Goal: Task Accomplishment & Management: Use online tool/utility

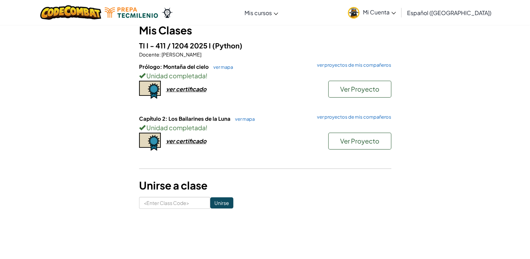
scroll to position [69, 0]
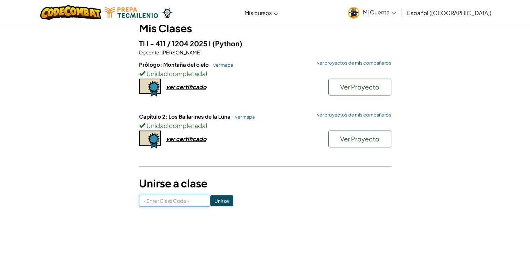
click at [185, 200] on input at bounding box center [174, 200] width 71 height 12
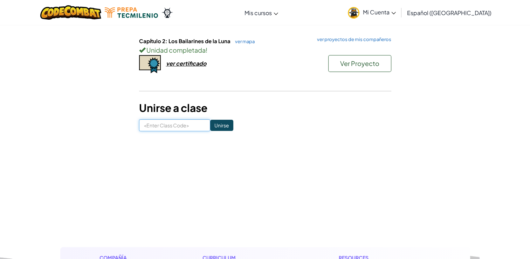
scroll to position [144, 0]
click at [172, 125] on input at bounding box center [174, 125] width 71 height 12
type input "LargeFearBag"
click at [221, 119] on input "Unirse" at bounding box center [221, 124] width 23 height 11
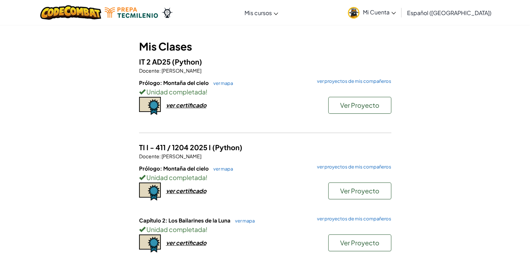
scroll to position [49, 0]
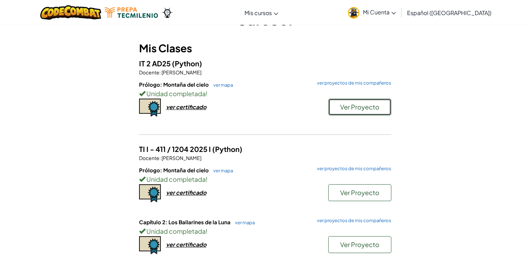
click at [343, 108] on span "Ver Proyecto" at bounding box center [359, 107] width 39 height 8
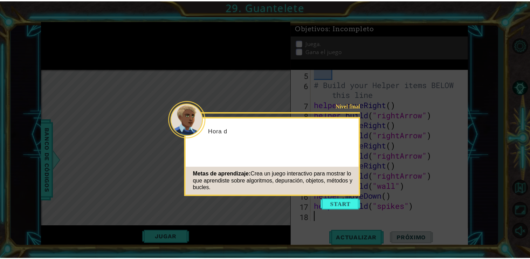
scroll to position [61, 0]
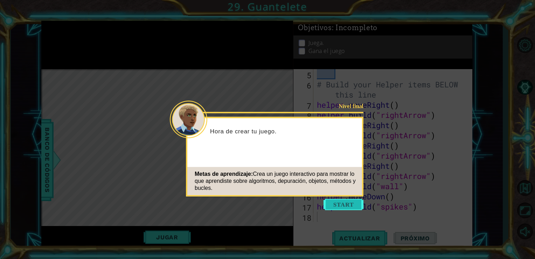
click at [341, 203] on button "Start" at bounding box center [344, 204] width 40 height 11
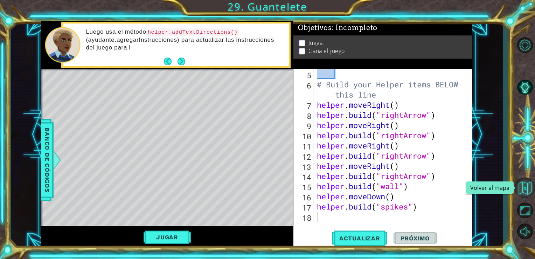
click at [524, 191] on button "Volver al mapa" at bounding box center [525, 187] width 20 height 20
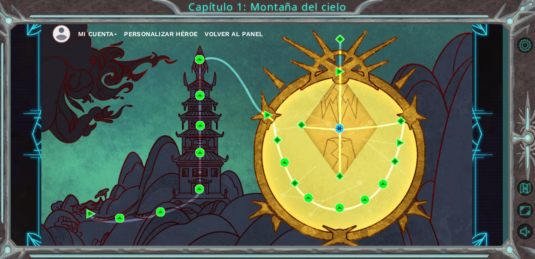
click at [113, 36] on button "Mi Cuenta" at bounding box center [97, 34] width 39 height 11
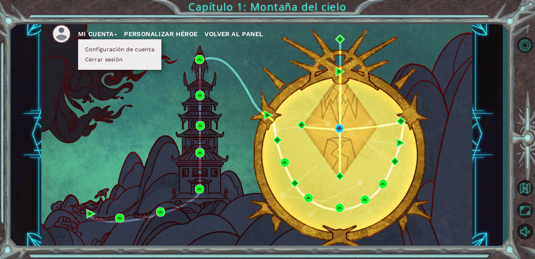
click at [110, 91] on div "Mi Cuenta Configuración de cuenta Cerrar sesión Personalizar héroe Volver al pa…" at bounding box center [257, 134] width 432 height 227
click at [110, 49] on button "Configuración de cuenta" at bounding box center [120, 50] width 74 height 8
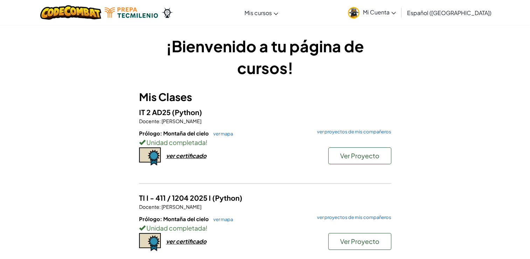
click at [396, 13] on span "Mi Cuenta" at bounding box center [379, 11] width 33 height 7
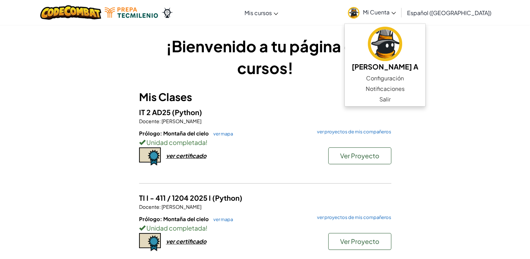
click at [504, 102] on div "¡Bienvenido a tu página de cursos! Mis Clases IT 2 AD25 (Python) Docente : Feli…" at bounding box center [265, 198] width 530 height 347
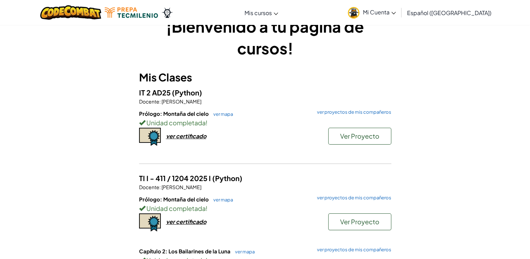
scroll to position [22, 0]
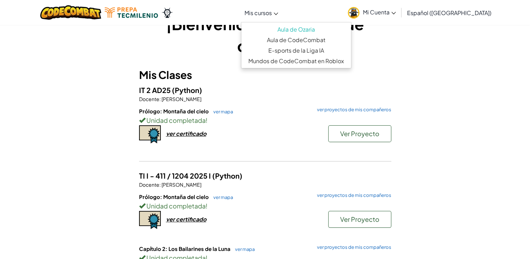
click at [272, 12] on span "Mis cursos" at bounding box center [258, 12] width 27 height 7
click at [293, 29] on link "Aula de Ozaria" at bounding box center [296, 29] width 110 height 11
click at [265, 18] on link "Mis cursos" at bounding box center [261, 12] width 41 height 19
click at [296, 32] on link "Aula de Ozaria" at bounding box center [296, 29] width 110 height 11
click at [300, 30] on link "Aula de Ozaria" at bounding box center [296, 29] width 110 height 11
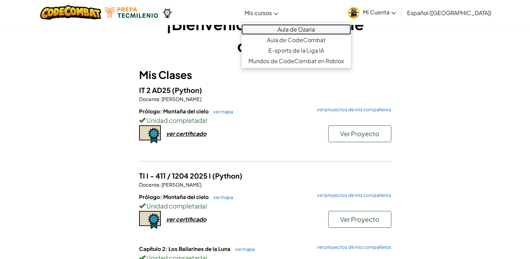
click at [303, 31] on link "Aula de Ozaria" at bounding box center [296, 29] width 110 height 11
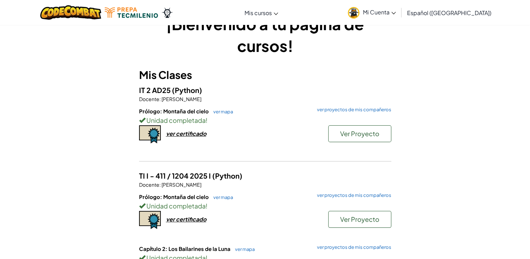
click at [424, 60] on div "¡Bienvenido a tu página de cursos! Mis Clases IT 2 AD25 (Python) Docente : Feli…" at bounding box center [265, 175] width 410 height 325
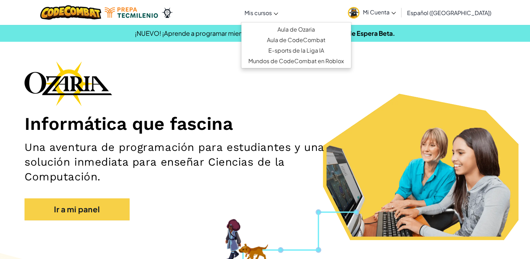
click at [278, 13] on icon at bounding box center [276, 14] width 5 height 2
click at [291, 30] on link "Aula de Ozaria" at bounding box center [296, 29] width 110 height 11
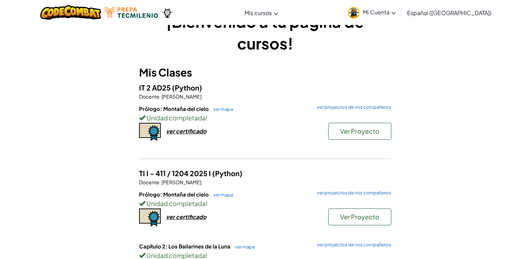
scroll to position [26, 0]
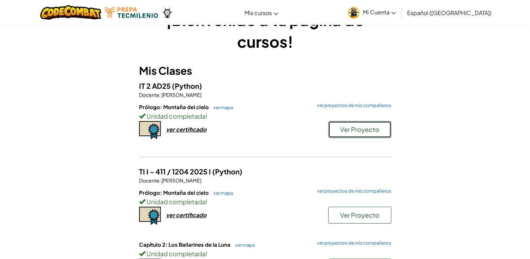
click at [353, 129] on span "Ver Proyecto" at bounding box center [359, 129] width 39 height 8
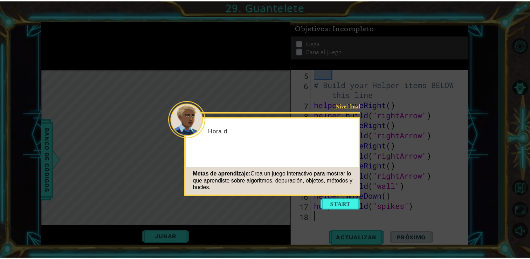
scroll to position [61, 0]
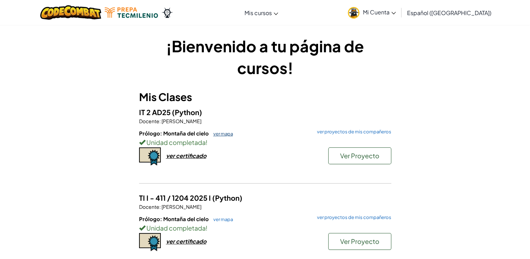
click at [221, 134] on link "ver mapa" at bounding box center [221, 134] width 23 height 6
click at [196, 155] on div "ver certificado" at bounding box center [186, 155] width 40 height 7
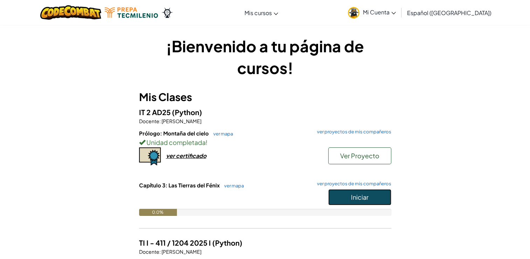
click at [348, 198] on button "Iniciar" at bounding box center [359, 197] width 63 height 16
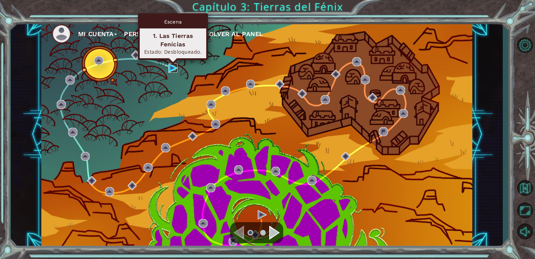
click at [171, 67] on img at bounding box center [173, 67] width 9 height 9
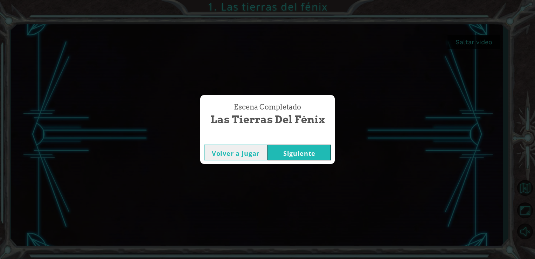
click at [291, 150] on button "Siguiente" at bounding box center [300, 152] width 64 height 16
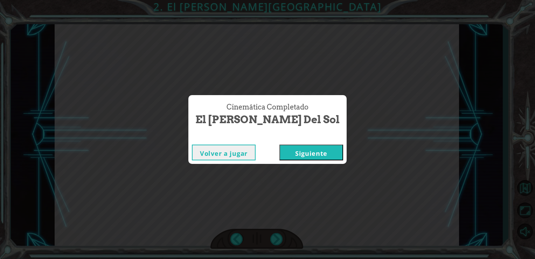
click at [306, 152] on button "Siguiente" at bounding box center [312, 152] width 64 height 16
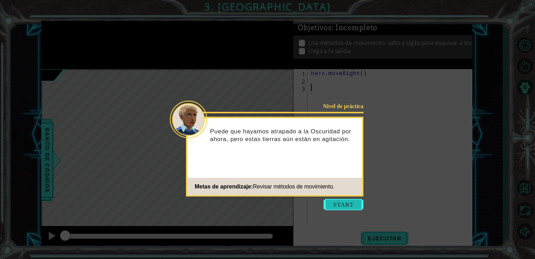
click at [336, 206] on button "Start" at bounding box center [344, 204] width 40 height 11
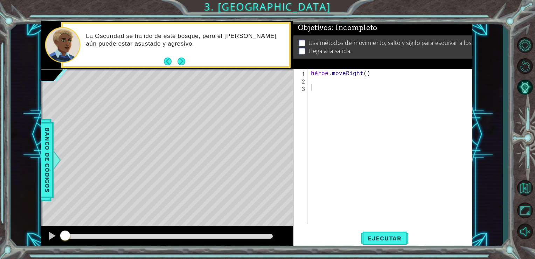
click at [370, 84] on div "héroe . moveRight ( )" at bounding box center [392, 153] width 165 height 169
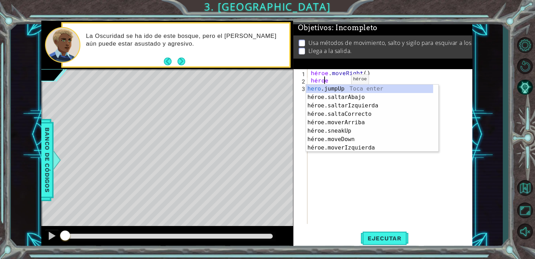
type textarea "hero."
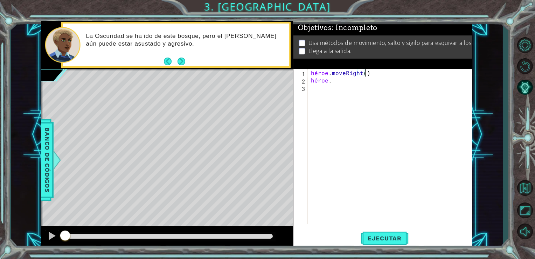
type textarea "hero."
click at [370, 82] on div "héroe . moveRight ( ) héroe ." at bounding box center [392, 153] width 165 height 169
click at [330, 83] on div "héroe . moveRight ( ) héroe ." at bounding box center [392, 153] width 165 height 169
click at [320, 81] on div "héroe . moveRight ( ) héroe ." at bounding box center [392, 153] width 165 height 169
click at [328, 80] on div "héroe . moveRight ( ) héroe ." at bounding box center [392, 153] width 165 height 169
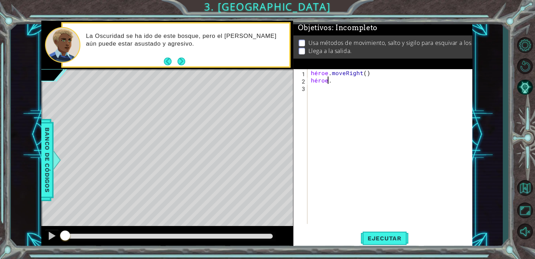
click at [331, 80] on div "héroe . moveRight ( ) héroe ." at bounding box center [392, 153] width 165 height 169
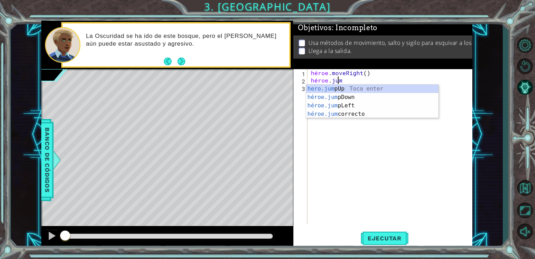
type textarea "hero.jump"
click at [346, 116] on div "hero.jump Up Toca enter hero.jump down Toca enter hero.jump Izquierda Toca ente…" at bounding box center [372, 109] width 132 height 50
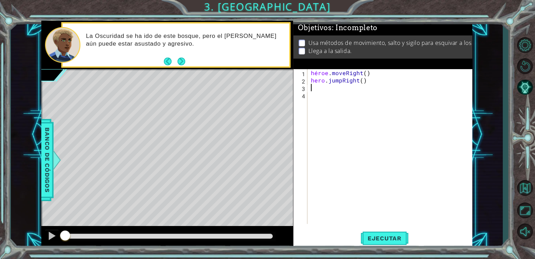
scroll to position [0, 0]
click at [390, 80] on div "héroe . moveRight ( ) héroe . [GEOGRAPHIC_DATA] ( )" at bounding box center [392, 153] width 165 height 169
type textarea "hero.jumpRight()"
click at [390, 80] on div "héroe . moveRight ( ) héroe . [GEOGRAPHIC_DATA] ( )" at bounding box center [392, 153] width 165 height 169
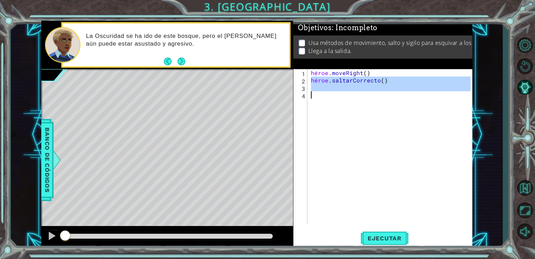
drag, startPoint x: 311, startPoint y: 79, endPoint x: 401, endPoint y: 92, distance: 91.0
click at [401, 92] on div "héroe . moveRight ( ) héroe . [GEOGRAPHIC_DATA] ( )" at bounding box center [392, 153] width 165 height 169
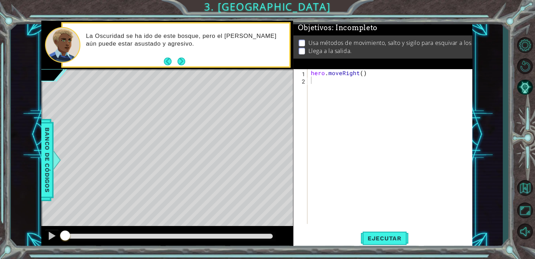
click at [391, 88] on div "hero . moveRight ( )" at bounding box center [392, 153] width 165 height 169
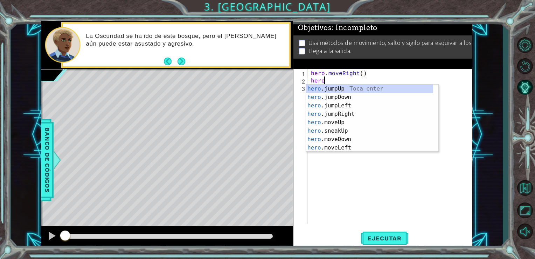
type textarea "hero."
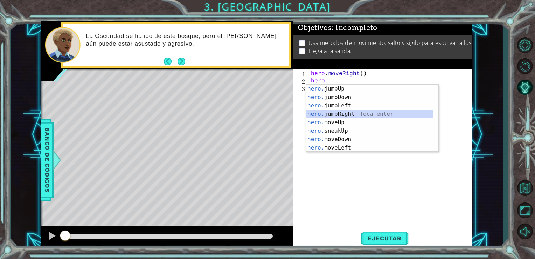
click at [358, 112] on div "hero. jumpUp Toca enter hero. jumpDown Toca enter hero. jumpLeft Toca enter her…" at bounding box center [369, 126] width 127 height 84
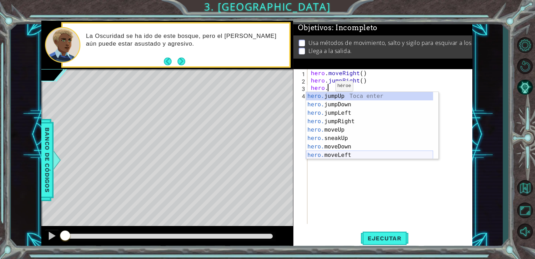
scroll to position [21, 0]
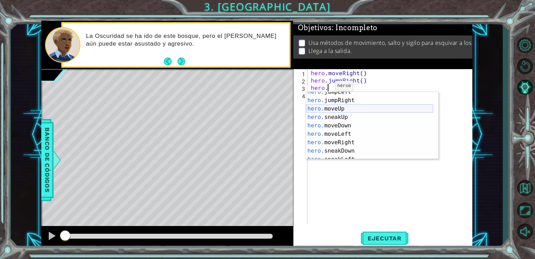
click at [336, 107] on div "hero. jumpLeft Toca enter hero. jumpRight Toca enter hero. moveUp Toca enter he…" at bounding box center [369, 130] width 127 height 84
type textarea "hero.moveUp(1)"
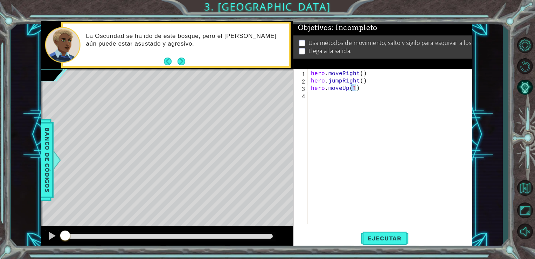
click at [369, 94] on div "hero . moveRight ( ) hero . jumpRight ( ) hero . moveUp ( 1 )" at bounding box center [392, 153] width 165 height 169
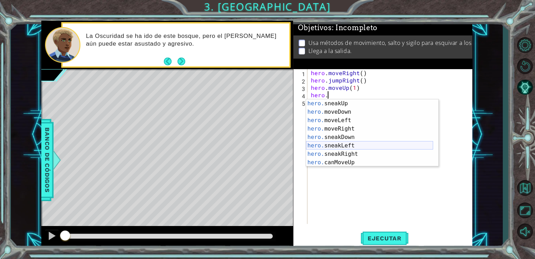
scroll to position [42, 0]
click at [350, 153] on div "hero. sneakUp Toca enter hero. moveDown Toca enter hero. moveLeft Toca enter he…" at bounding box center [369, 141] width 127 height 84
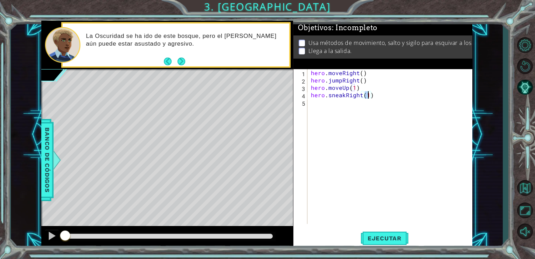
type textarea "hero.sneakRight(3)"
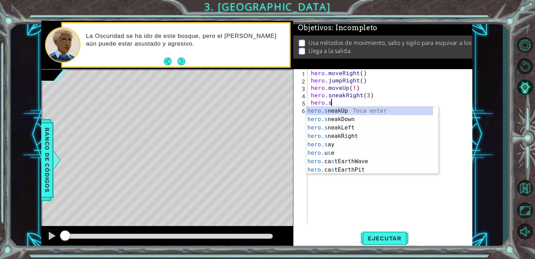
scroll to position [0, 1]
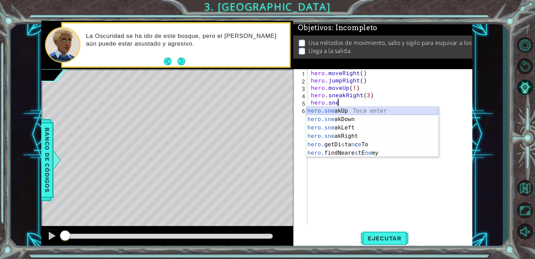
click at [374, 112] on div "hero.sne akUp Toca enter hero.sne akDown Toca enter hero.sne akLeft Toca enter …" at bounding box center [372, 140] width 132 height 67
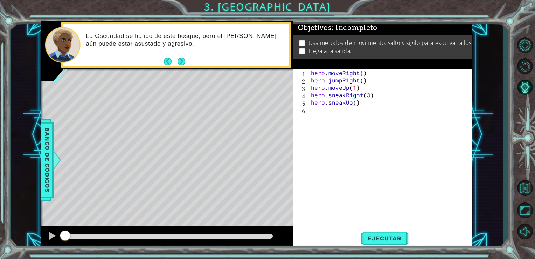
type textarea "hero.sneakUp(2)"
click at [357, 109] on div "hero . moveRight ( ) hero . jumpRight ( ) hero . moveUp ( 1 ) hero . sneakRight…" at bounding box center [392, 153] width 165 height 169
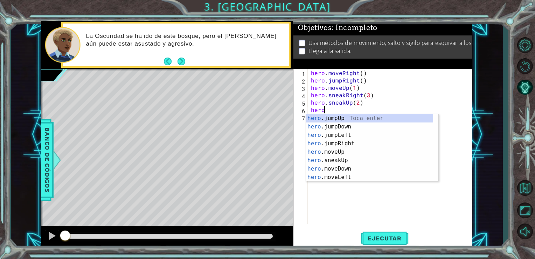
scroll to position [0, 0]
click at [334, 151] on div "hero. jumpUp Toca enter hero. jumpDown Toca enter hero. jumpLeft Toca enter her…" at bounding box center [369, 156] width 127 height 84
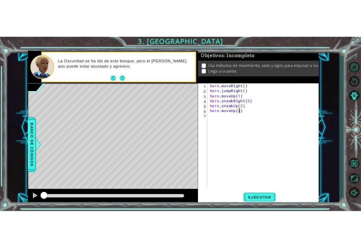
scroll to position [0, 2]
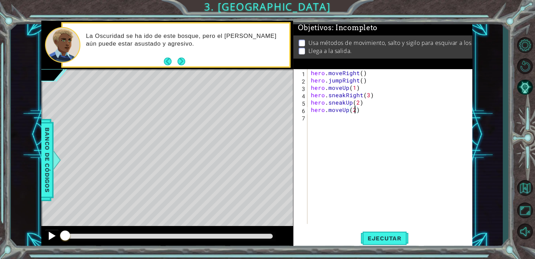
type textarea "hero.moveUp(2)"
click at [52, 236] on div at bounding box center [51, 235] width 9 height 9
click at [392, 233] on button "Ejecutar" at bounding box center [385, 238] width 48 height 18
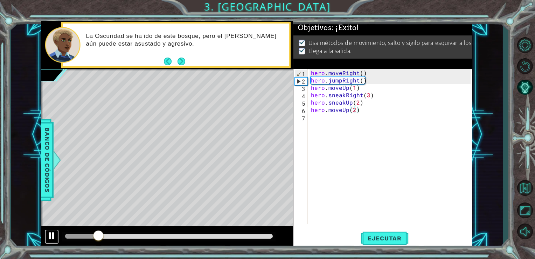
click at [52, 234] on div at bounding box center [51, 235] width 9 height 9
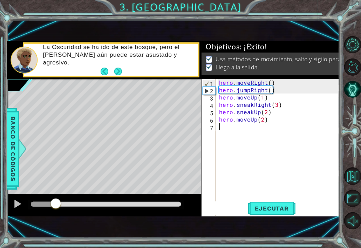
drag, startPoint x: 297, startPoint y: 154, endPoint x: 291, endPoint y: 144, distance: 11.7
click at [291, 144] on div "hero . moveRight ( ) hero . jumpRight ( ) hero . moveUp ( 1 ) hero . sneakRight…" at bounding box center [280, 163] width 124 height 169
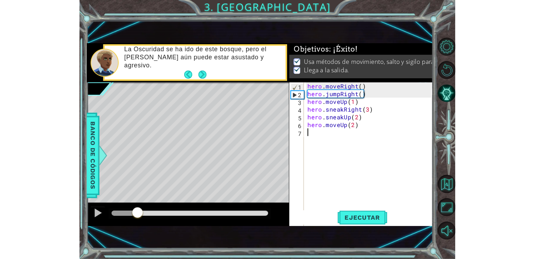
scroll to position [0, 0]
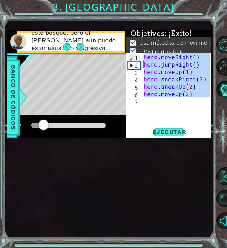
drag, startPoint x: 143, startPoint y: 102, endPoint x: 194, endPoint y: 145, distance: 66.6
click at [194, 145] on div "hero . moveRight ( ) hero . jumpRight ( ) hero . moveUp ( 1 ) hero . sneakRight…" at bounding box center [177, 137] width 71 height 169
type textarea "hero.moveUp(2)"
click at [178, 146] on div "hero . moveRight ( ) hero . jumpRight ( ) hero . moveUp ( 1 ) hero . sneakRight…" at bounding box center [176, 130] width 68 height 155
drag, startPoint x: 144, startPoint y: 102, endPoint x: 198, endPoint y: 140, distance: 65.1
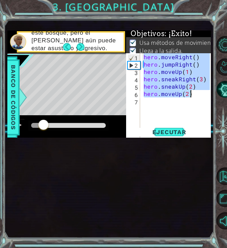
click at [198, 140] on div "hero . moveRight ( ) hero . jumpRight ( ) hero . moveUp ( 1 ) hero . sneakRight…" at bounding box center [177, 137] width 71 height 169
click at [160, 136] on span "Ejecutar" at bounding box center [169, 132] width 48 height 7
type textarea "hero.moveUp(2)"
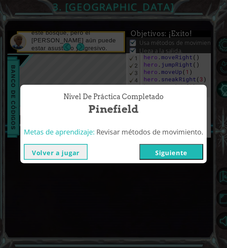
click at [162, 151] on button "Siguiente" at bounding box center [171, 152] width 64 height 16
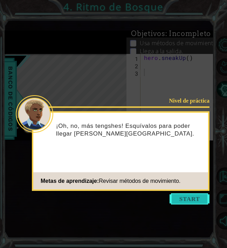
click at [188, 200] on button "Start" at bounding box center [190, 198] width 40 height 11
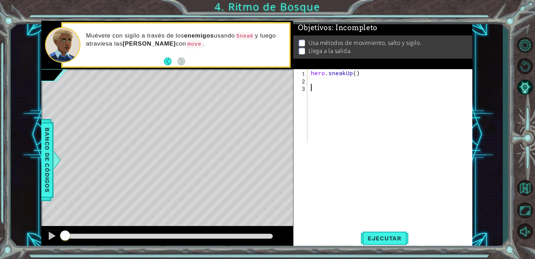
click at [324, 77] on div "hero . sneakUp ( )" at bounding box center [392, 113] width 165 height 88
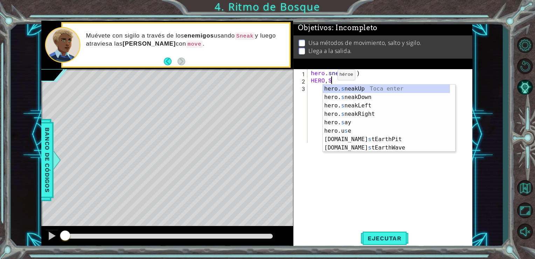
scroll to position [0, 1]
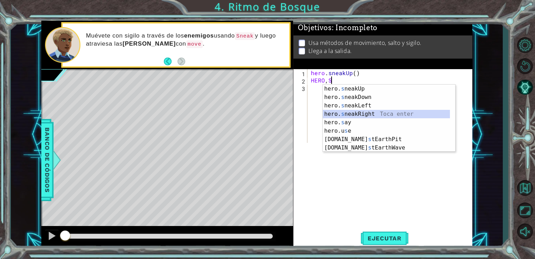
click at [352, 110] on div "hero. s neakUp Toca enter hero. s neakDown Toca enter hero. s neakLeft Toca ent…" at bounding box center [386, 126] width 127 height 84
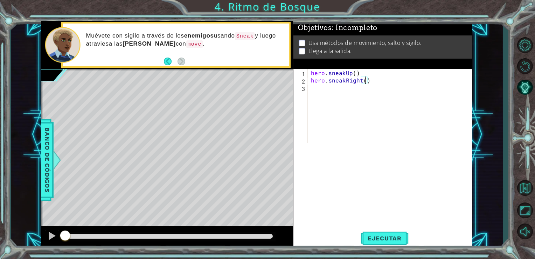
scroll to position [0, 3]
type textarea "hero.sneakRight(6)"
click at [378, 236] on span "Ejecutar" at bounding box center [385, 237] width 48 height 7
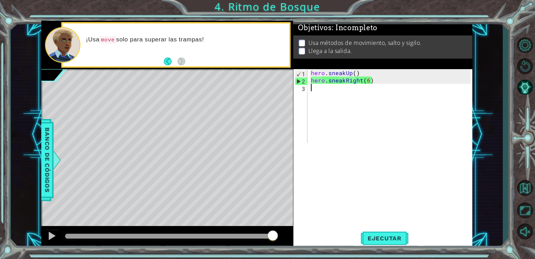
click at [378, 87] on div "hero . sneakUp ( ) hero . sneakRight ( 6 )" at bounding box center [392, 113] width 165 height 88
click at [383, 81] on div "hero . sneakUp ( ) hero . sneakRight ( 6 )" at bounding box center [392, 113] width 165 height 88
click at [367, 81] on div "hero . sneakUp ( ) hero . sneakRight ( 6 )" at bounding box center [392, 113] width 165 height 88
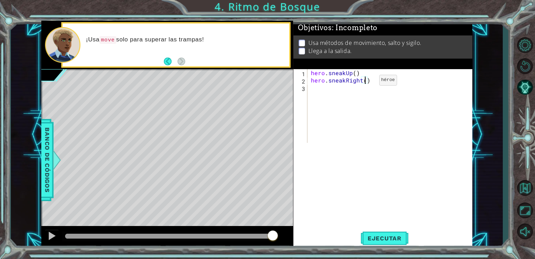
type textarea "hero.sneakRight(2)"
click at [355, 93] on div "hero . sneakUp ( ) hero . sneakRight ( 2 )" at bounding box center [392, 113] width 165 height 88
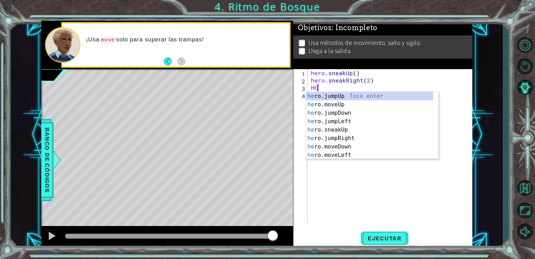
scroll to position [0, 0]
type textarea "H"
type textarea "hero."
click at [350, 122] on div "hero. jumpUp Toca enter hero. jumpDown Toca enter hero. jumpLeft Toca enter her…" at bounding box center [369, 134] width 127 height 84
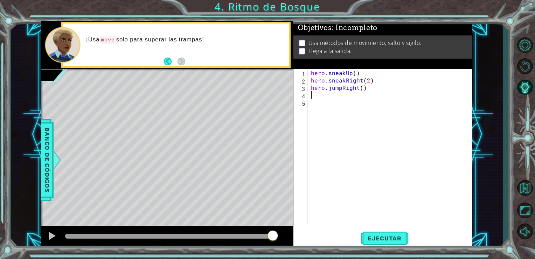
scroll to position [0, 0]
click at [382, 237] on span "Ejecutar" at bounding box center [385, 237] width 48 height 7
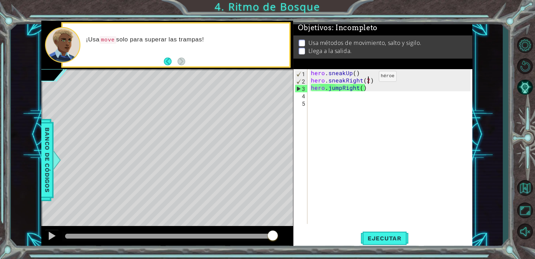
click at [367, 78] on div "hero . sneakUp ( ) hero . sneakRight ( 2 ) hero . jumpRight ( )" at bounding box center [392, 153] width 165 height 169
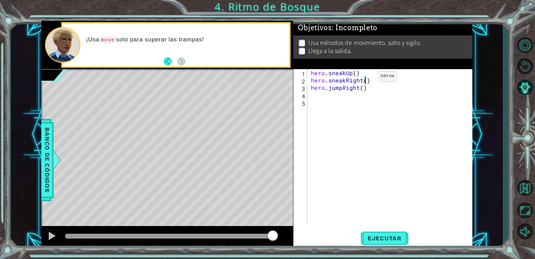
scroll to position [0, 3]
type textarea "hero.sneakRight(1)"
click at [373, 238] on span "Ejecutar" at bounding box center [385, 237] width 48 height 7
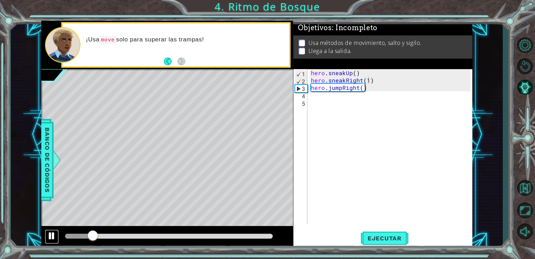
click at [51, 233] on div at bounding box center [51, 235] width 9 height 9
click at [318, 96] on div "hero . sneakUp ( ) hero . sneakRight ( 1 ) hero . jumpRight ( )" at bounding box center [392, 153] width 165 height 169
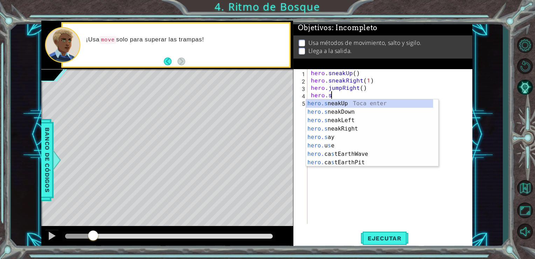
scroll to position [0, 1]
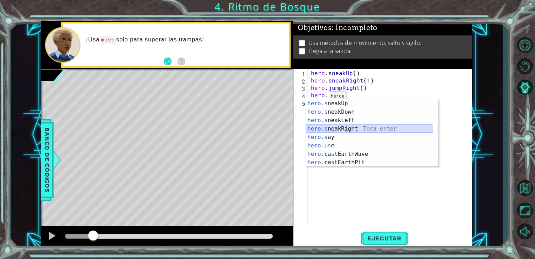
click at [336, 125] on div "hero.s neakUp Toca enter hero.s neakDown Toca enter hero.s neakLeft Toca enter …" at bounding box center [369, 141] width 127 height 84
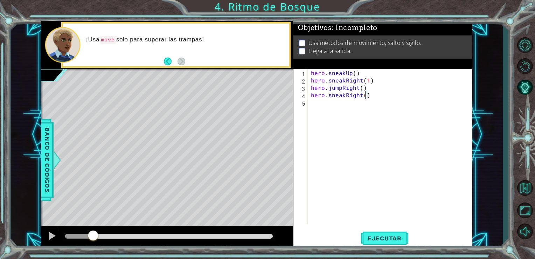
type textarea "hero.sneakRight(3)"
click at [353, 101] on div "hero . sneakUp ( ) hero . sneakRight ( 1 ) hero . jumpRight ( ) hero . sneakRig…" at bounding box center [392, 153] width 165 height 169
click at [385, 234] on button "Ejecutar" at bounding box center [385, 238] width 48 height 18
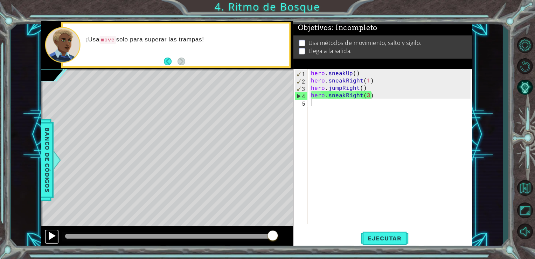
click at [50, 232] on div at bounding box center [51, 235] width 9 height 9
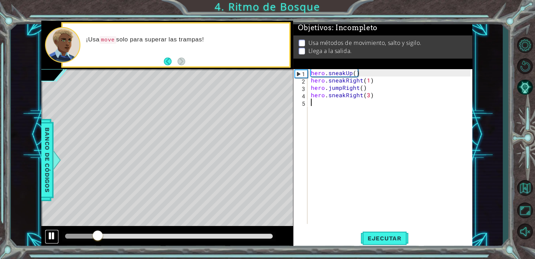
click at [50, 233] on div at bounding box center [51, 235] width 9 height 9
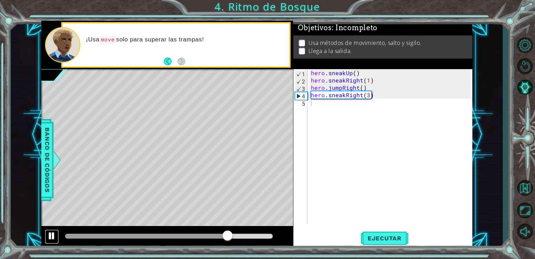
click at [50, 232] on div at bounding box center [51, 235] width 9 height 9
click at [367, 97] on div "hero . sneakUp ( ) hero . sneakRight ( 1 ) hero . jumpRight ( ) hero . sneakRig…" at bounding box center [392, 153] width 165 height 169
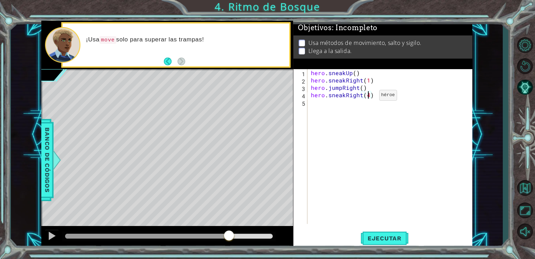
scroll to position [0, 3]
type textarea "hero.sneakRight(4)"
click at [389, 237] on span "Ejecutar" at bounding box center [385, 237] width 48 height 7
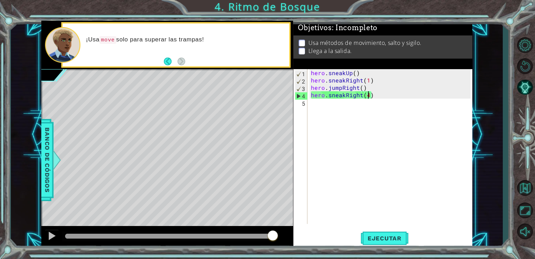
click at [365, 105] on div "hero . sneakUp ( ) hero . sneakRight ( 1 ) hero . jumpRight ( ) hero . sneakRig…" at bounding box center [392, 153] width 165 height 169
click at [52, 159] on span "Banco de códigos" at bounding box center [47, 159] width 11 height 73
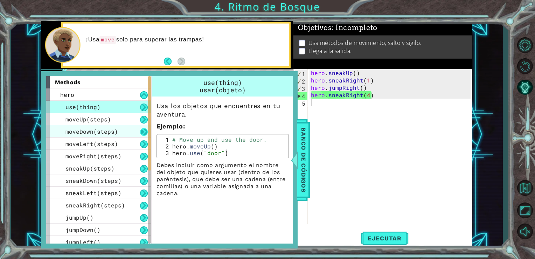
click at [145, 131] on button at bounding box center [144, 132] width 8 height 8
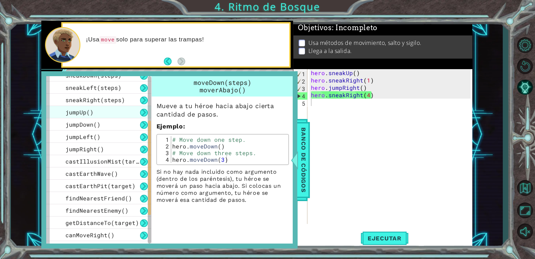
scroll to position [140, 0]
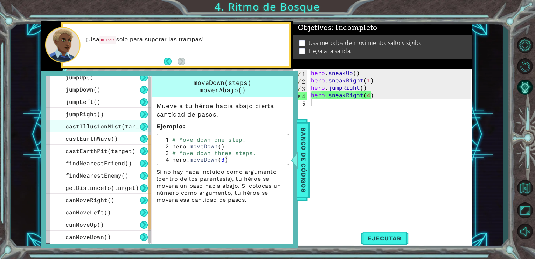
click at [131, 125] on span "castIllusionMist(target)" at bounding box center [108, 125] width 84 height 7
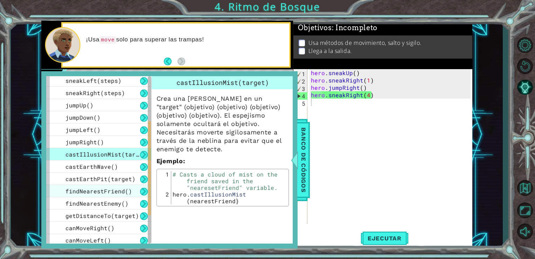
scroll to position [105, 0]
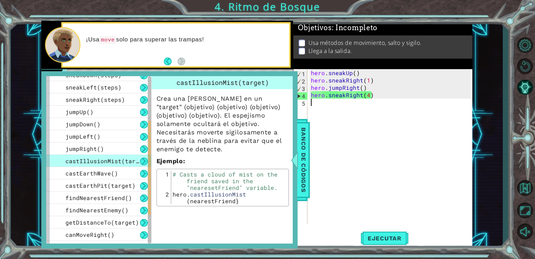
click at [336, 107] on div "hero . sneakUp ( ) hero . sneakRight ( 1 ) hero . jumpRight ( ) hero . sneakRig…" at bounding box center [392, 153] width 165 height 169
click at [373, 94] on div "hero . sneakUp ( ) hero . sneakRight ( 1 ) hero . jumpRight ( ) hero . sneakRig…" at bounding box center [392, 153] width 165 height 169
type textarea "hero.sneakRight(4)"
click at [302, 149] on span "Banco de códigos" at bounding box center [303, 159] width 11 height 73
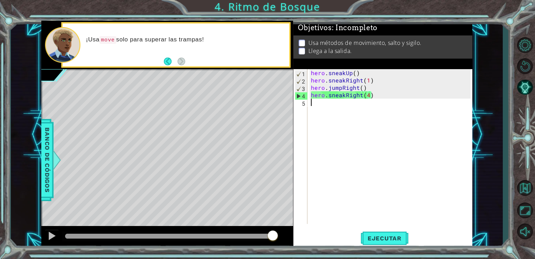
click at [350, 108] on div "hero . sneakUp ( ) hero . sneakRight ( 1 ) hero . jumpRight ( ) hero . sneakRig…" at bounding box center [392, 153] width 165 height 169
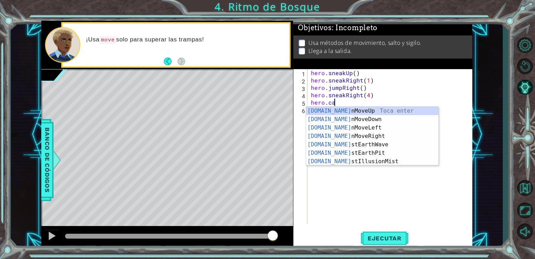
scroll to position [0, 1]
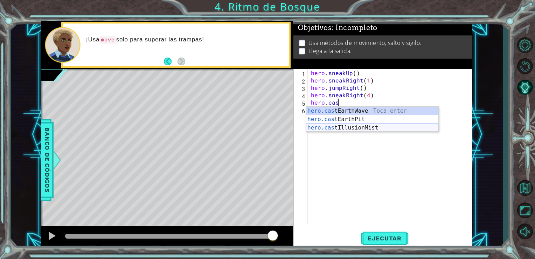
click at [370, 126] on div "hero.cas tEarthWave Toca enter hero.cas tEarthPit Toca enter hero.cas tIllusion…" at bounding box center [372, 128] width 132 height 42
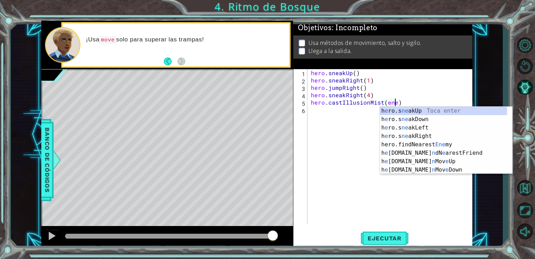
scroll to position [0, 5]
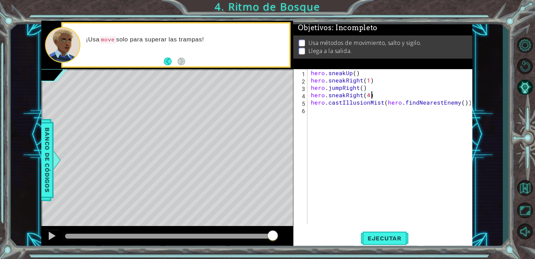
click at [373, 96] on div "hero . sneakUp ( ) hero . sneakRight ( 1 ) hero . jumpRight ( ) hero . sneakRig…" at bounding box center [392, 153] width 165 height 169
type textarea "hero.sneakRight(4)"
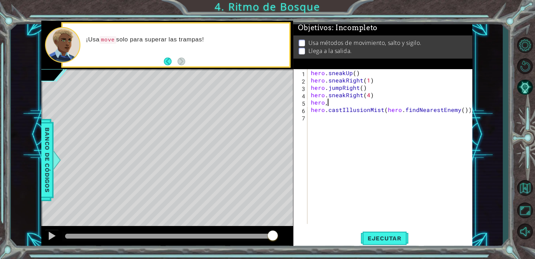
scroll to position [0, 0]
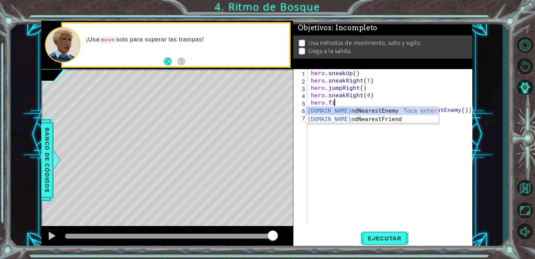
type textarea "hero.find"
click at [364, 111] on div "hero.find NearestEnemy Toca enter hero.find NearestFriend Toca enter" at bounding box center [372, 124] width 132 height 34
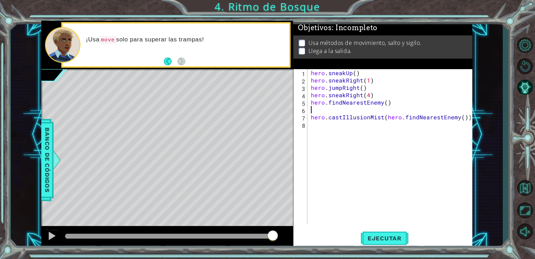
click at [308, 121] on div "1 2 3 4 5 6 7 8 hero . sneakUp ( ) hero . sneakRight ( 1 ) hero . jumpRight ( )…" at bounding box center [383, 146] width 178 height 155
click at [310, 117] on div "hero . sneakUp ( ) hero . sneakRight ( 1 ) hero . jumpRight ( ) hero . sneakRig…" at bounding box center [392, 153] width 165 height 169
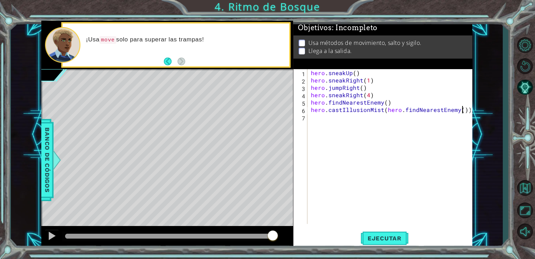
click at [464, 108] on div "hero . sneakUp ( ) hero . sneakRight ( 1 ) hero . jumpRight ( ) hero . sneakRig…" at bounding box center [392, 153] width 165 height 169
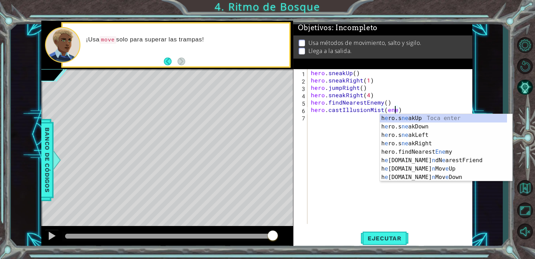
scroll to position [0, 5]
type textarea "hero.castIllusionMist(enemy)"
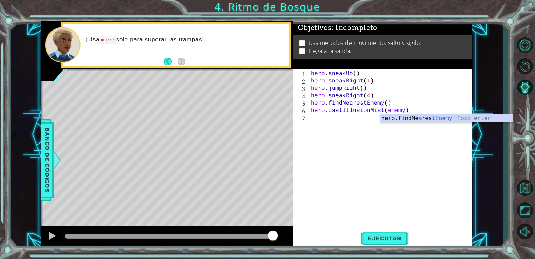
click at [398, 144] on div "hero . sneakUp ( ) hero . sneakRight ( 1 ) hero . jumpRight ( ) hero . sneakRig…" at bounding box center [392, 153] width 165 height 169
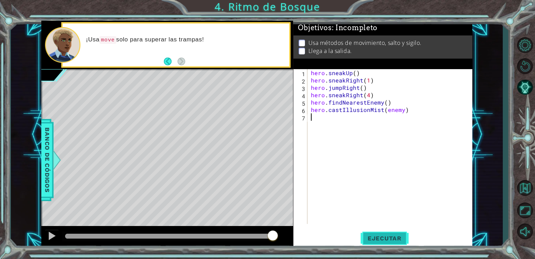
click at [385, 236] on span "Ejecutar" at bounding box center [385, 237] width 48 height 7
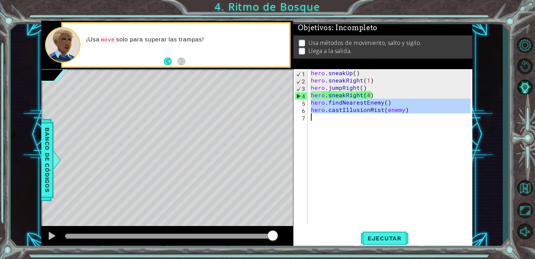
drag, startPoint x: 312, startPoint y: 104, endPoint x: 394, endPoint y: 116, distance: 83.2
click at [394, 116] on div "hero . sneakUp ( ) hero . sneakRight ( 1 ) hero . jumpRight ( ) hero . sneakRig…" at bounding box center [392, 153] width 165 height 169
type textarea "hero.castIllusionMist(enemy)"
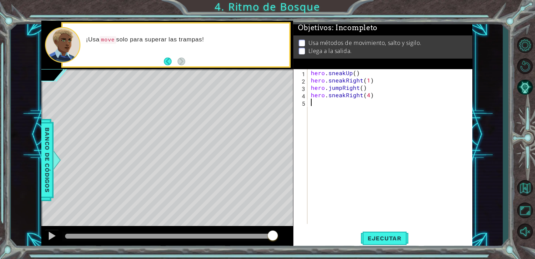
click at [374, 96] on div "hero . sneakUp ( ) hero . sneakRight ( 1 ) hero . jumpRight ( ) hero . sneakRig…" at bounding box center [392, 153] width 165 height 169
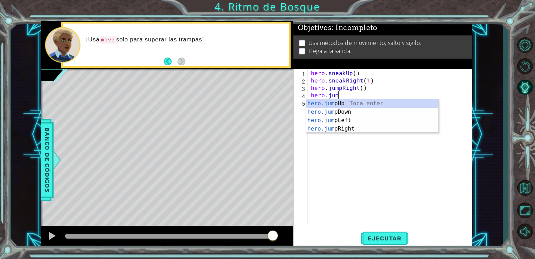
type textarea "hero.jump"
click at [359, 110] on div "hero.jump Up Toca enter hero.jump Down Toca enter hero.jump Left Toca enter her…" at bounding box center [372, 124] width 132 height 50
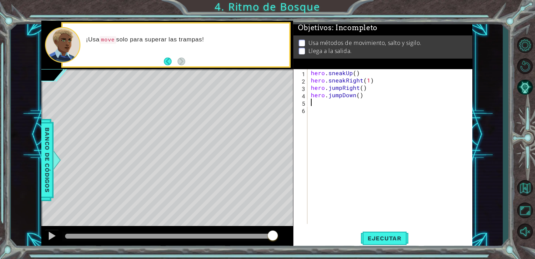
scroll to position [0, 0]
click at [382, 240] on span "Ejecutar" at bounding box center [385, 237] width 48 height 7
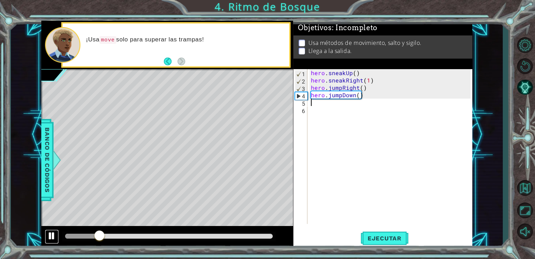
click at [53, 235] on div at bounding box center [51, 235] width 9 height 9
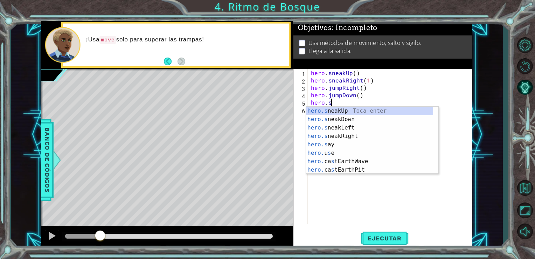
scroll to position [0, 1]
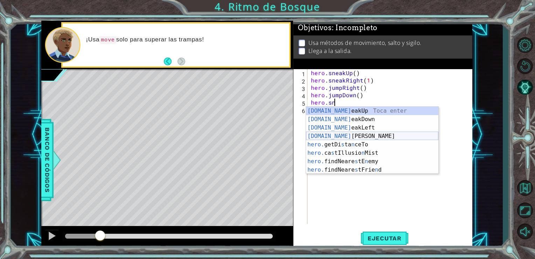
click at [362, 135] on div "[DOMAIN_NAME] eakUp Toca enter [DOMAIN_NAME] eakDown Toca enter [DOMAIN_NAME] e…" at bounding box center [372, 149] width 132 height 84
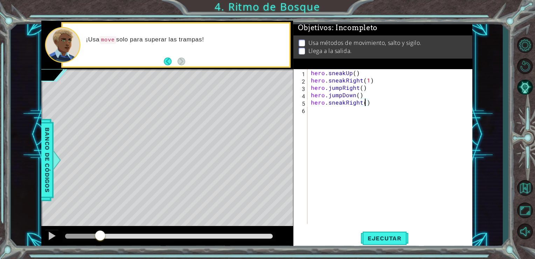
scroll to position [0, 3]
type textarea "hero.sneakRight(3)"
click at [375, 245] on button "Ejecutar" at bounding box center [385, 238] width 48 height 18
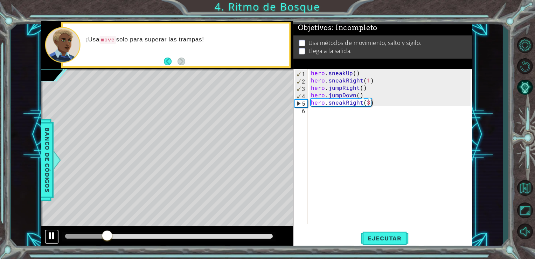
click at [50, 233] on div at bounding box center [51, 235] width 9 height 9
click at [354, 114] on div "hero . sneakUp ( ) hero . sneakRight ( 1 ) hero . jumpRight ( ) hero . jumpDown…" at bounding box center [392, 153] width 165 height 169
click at [390, 240] on span "Ejecutar" at bounding box center [385, 237] width 48 height 7
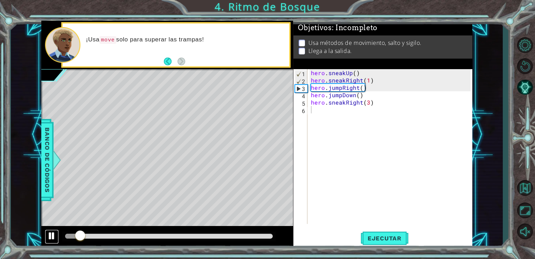
click at [50, 234] on div at bounding box center [51, 235] width 9 height 9
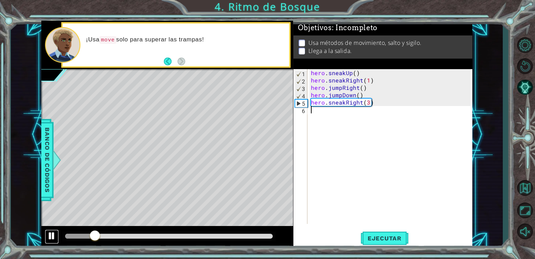
click at [50, 234] on div at bounding box center [51, 235] width 9 height 9
click at [355, 96] on div "hero . sneakUp ( ) hero . sneakRight ( 1 ) hero . jumpRight ( ) hero . jumpDown…" at bounding box center [392, 153] width 165 height 169
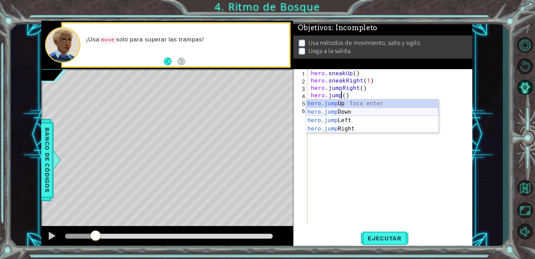
click at [363, 117] on div "hero.jump Up Toca enter hero.jump Down Toca enter hero.jump Left Toca enter her…" at bounding box center [372, 124] width 132 height 50
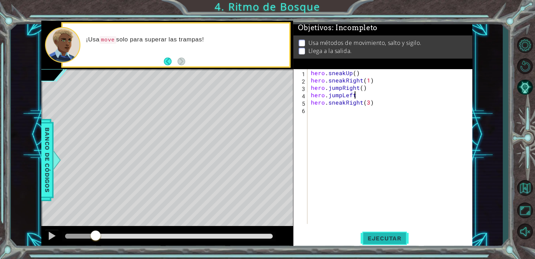
click at [370, 238] on span "Ejecutar" at bounding box center [385, 237] width 48 height 7
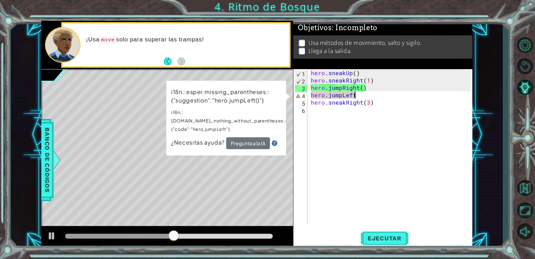
click at [358, 97] on div "hero . sneakUp ( ) hero . sneakRight ( 1 ) hero . jumpRight ( ) hero . jumpLeft…" at bounding box center [392, 153] width 165 height 169
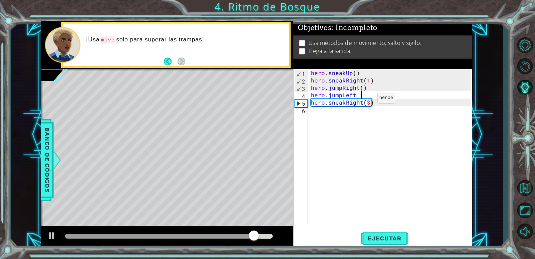
scroll to position [0, 3]
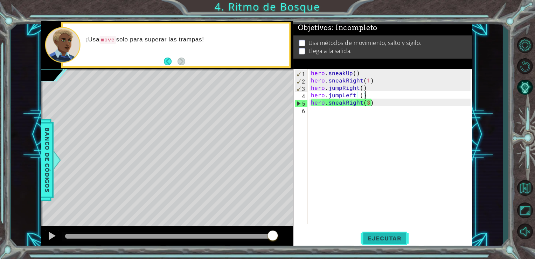
click at [395, 243] on button "Ejecutar" at bounding box center [385, 238] width 48 height 18
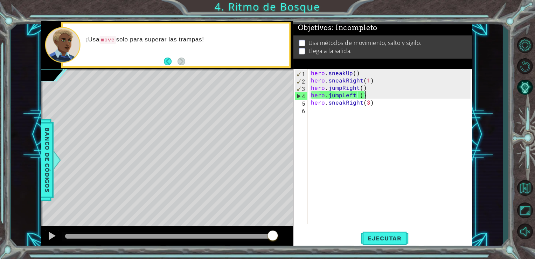
click at [374, 93] on div "hero . sneakUp ( ) hero . sneakRight ( 1 ) hero . jumpRight ( ) hero . jumpLeft…" at bounding box center [392, 153] width 165 height 169
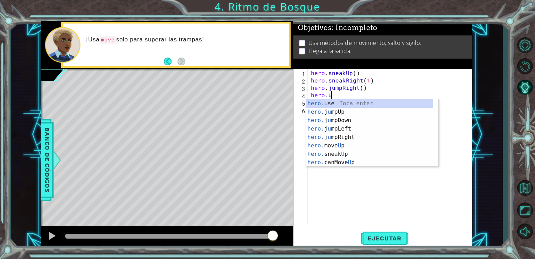
scroll to position [0, 1]
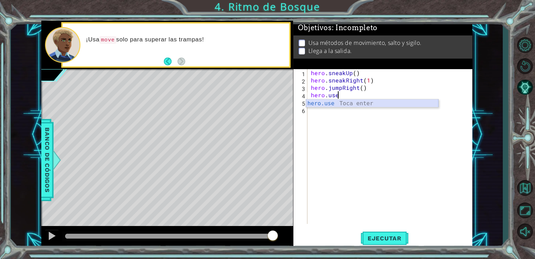
click at [368, 104] on div "hero.use Toca enter" at bounding box center [372, 111] width 132 height 25
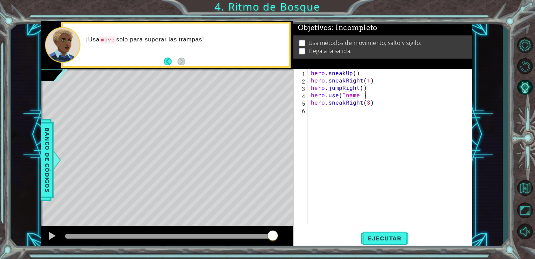
click at [380, 97] on div "hero . sneakUp ( ) hero . sneakRight ( 1 ) hero . jumpRight ( ) hero . use ( "n…" at bounding box center [392, 153] width 165 height 169
click at [390, 238] on span "Ejecutar" at bounding box center [385, 237] width 48 height 7
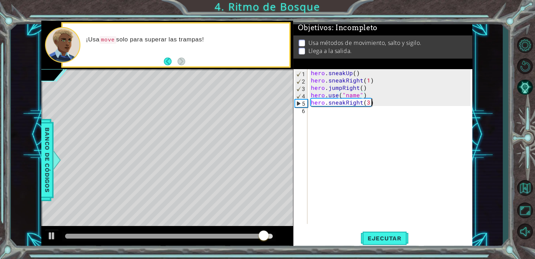
click at [392, 103] on div "hero . sneakUp ( ) hero . sneakRight ( 1 ) hero . jumpRight ( ) hero . use ( "n…" at bounding box center [392, 153] width 165 height 169
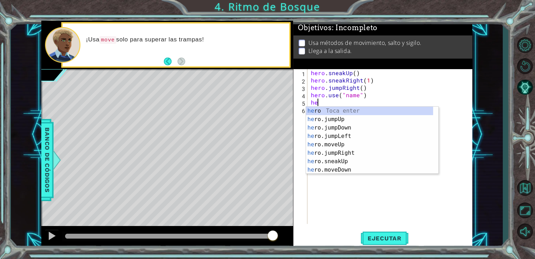
type textarea "h"
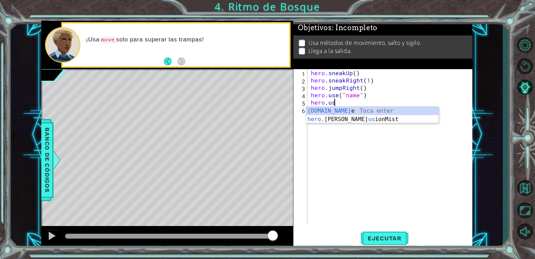
type textarea "hero.use("name")"
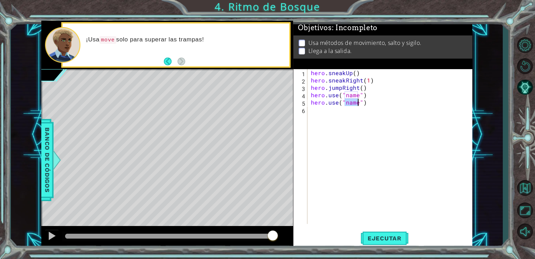
click at [385, 107] on div "hero . sneakUp ( ) hero . sneakRight ( 1 ) hero . jumpRight ( ) hero . use ( "n…" at bounding box center [392, 153] width 165 height 169
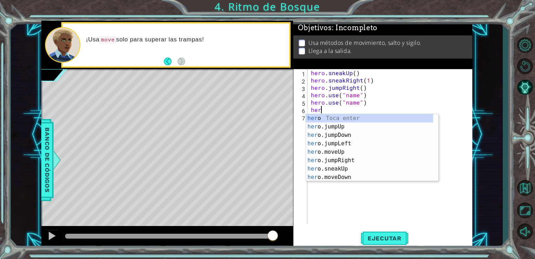
scroll to position [0, 0]
type textarea "hero."
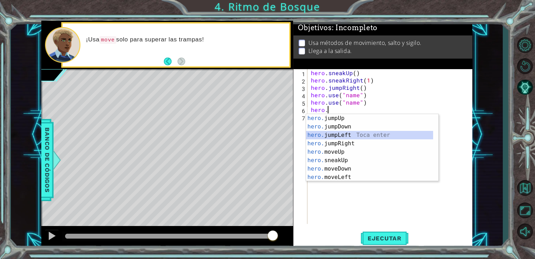
click at [360, 137] on div "hero. jumpUp Toca enter hero. jumpDown Toca enter hero. jumpLeft Toca enter her…" at bounding box center [369, 156] width 127 height 84
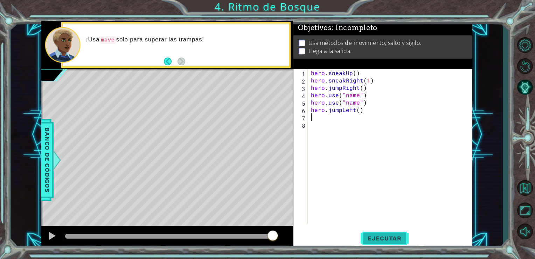
click at [378, 235] on span "Ejecutar" at bounding box center [385, 237] width 48 height 7
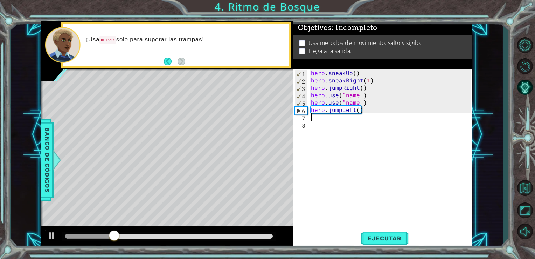
click at [316, 118] on div "hero . sneakUp ( ) hero . sneakRight ( 1 ) hero . jumpRight ( ) hero . use ( "n…" at bounding box center [392, 153] width 165 height 169
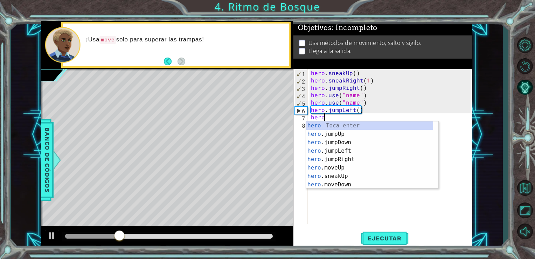
type textarea "hero."
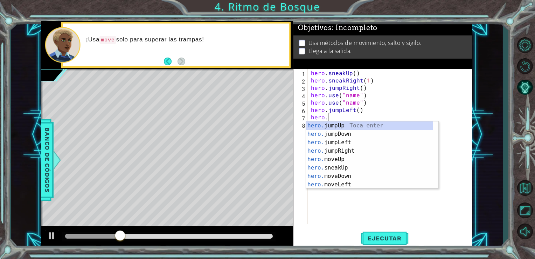
scroll to position [0, 0]
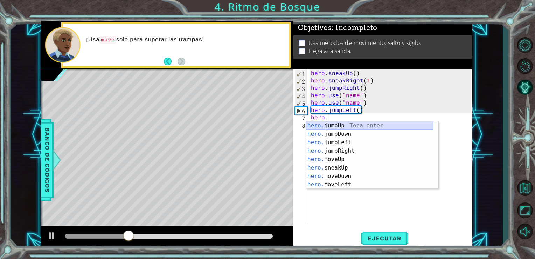
click at [348, 124] on div "hero. jumpUp Toca enter hero. jumpDown Toca enter hero. jumpLeft Toca enter her…" at bounding box center [369, 163] width 127 height 84
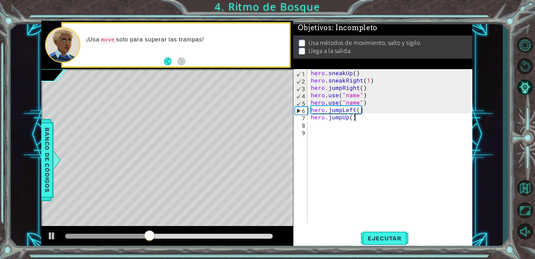
click at [354, 120] on div "hero . sneakUp ( ) hero . sneakRight ( 1 ) hero . jumpRight ( ) hero . use ( "n…" at bounding box center [392, 153] width 165 height 169
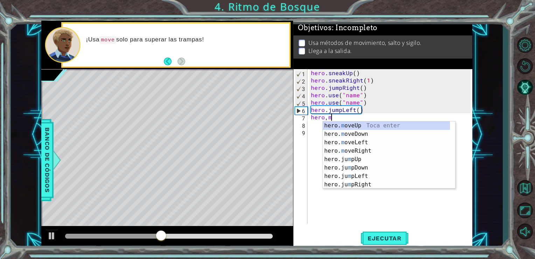
scroll to position [0, 1]
click at [356, 125] on div "hero. m oveUp Toca enter hero. m oveDown Toca enter hero. m oveLeft Toca enter …" at bounding box center [386, 163] width 127 height 84
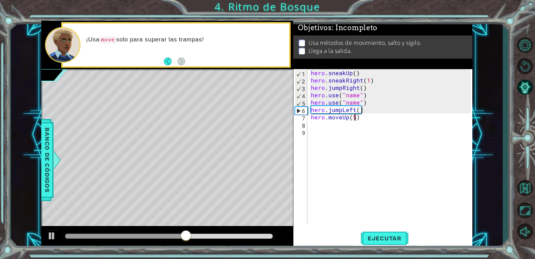
scroll to position [0, 2]
type textarea "hero.moveUp(5)"
click at [377, 237] on span "Ejecutar" at bounding box center [385, 237] width 48 height 7
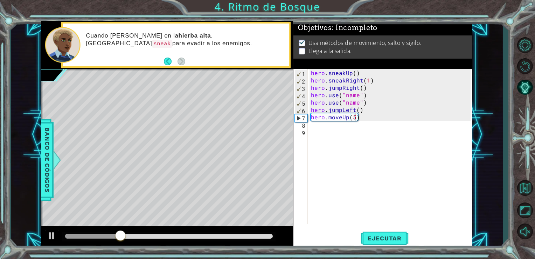
click at [335, 128] on div "hero . sneakUp ( ) hero . sneakRight ( 1 ) hero . jumpRight ( ) hero . use ( "n…" at bounding box center [392, 153] width 165 height 169
click at [334, 126] on div "hero . sneakUp ( ) hero . sneakRight ( 1 ) hero . jumpRight ( ) hero . use ( "n…" at bounding box center [392, 153] width 165 height 169
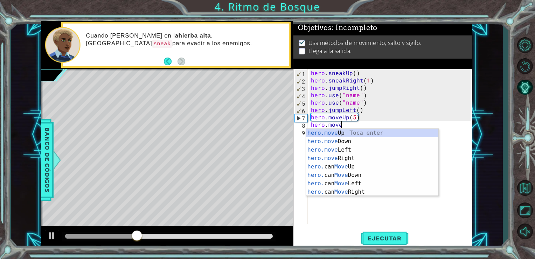
scroll to position [0, 1]
click at [360, 158] on div "hero.move Up Toca enter hero.move Down Toca enter hero.move Left Toca enter her…" at bounding box center [372, 171] width 132 height 84
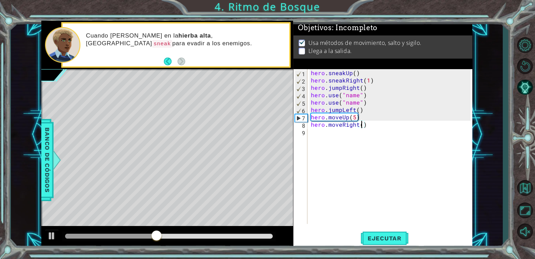
scroll to position [0, 3]
click at [390, 238] on span "Ejecutar" at bounding box center [385, 237] width 48 height 7
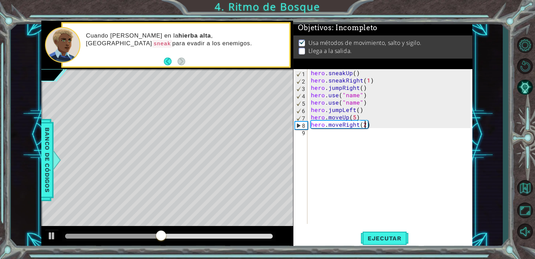
click at [380, 126] on div "hero . sneakUp ( ) hero . sneakRight ( 1 ) hero . jumpRight ( ) hero . use ( "n…" at bounding box center [392, 153] width 165 height 169
click at [372, 125] on div "hero . sneakUp ( ) hero . sneakRight ( 1 ) hero . jumpRight ( ) hero . use ( "n…" at bounding box center [392, 153] width 165 height 169
click at [366, 123] on div "hero . sneakUp ( ) hero . sneakRight ( 1 ) hero . jumpRight ( ) hero . use ( "n…" at bounding box center [392, 153] width 165 height 169
click at [386, 239] on span "Ejecutar" at bounding box center [385, 237] width 48 height 7
click at [355, 118] on div "hero . sneakUp ( ) hero . sneakRight ( 1 ) hero . jumpRight ( ) hero . use ( "n…" at bounding box center [392, 153] width 165 height 169
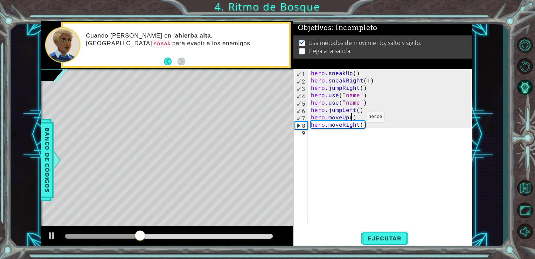
scroll to position [0, 2]
click at [360, 121] on div "hero . sneakUp ( ) hero . sneakRight ( 1 ) hero . jumpRight ( ) hero . use ( "n…" at bounding box center [392, 153] width 165 height 169
click at [382, 235] on span "Ejecutar" at bounding box center [385, 237] width 48 height 7
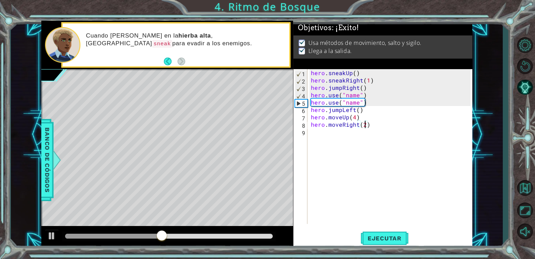
click at [257, 235] on div at bounding box center [169, 235] width 208 height 5
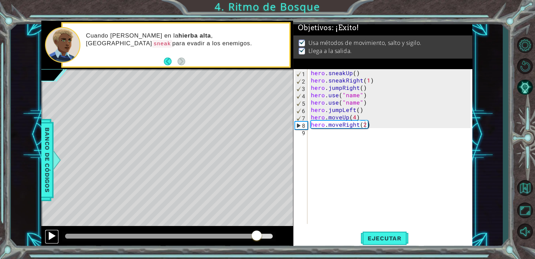
click at [54, 233] on div at bounding box center [51, 235] width 9 height 9
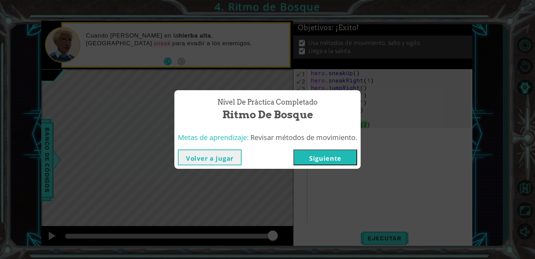
click at [225, 159] on button "Volver a jugar" at bounding box center [210, 157] width 64 height 16
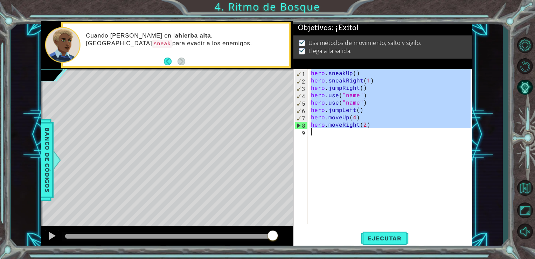
drag, startPoint x: 310, startPoint y: 72, endPoint x: 370, endPoint y: 130, distance: 83.3
click at [370, 130] on div "hero . sneakUp ( ) hero . sneakRight ( 1 ) hero . jumpRight ( ) hero . use ( "n…" at bounding box center [392, 153] width 165 height 169
type textarea "hero.moveRight(2)"
click at [385, 233] on button "Ejecutar" at bounding box center [385, 238] width 48 height 18
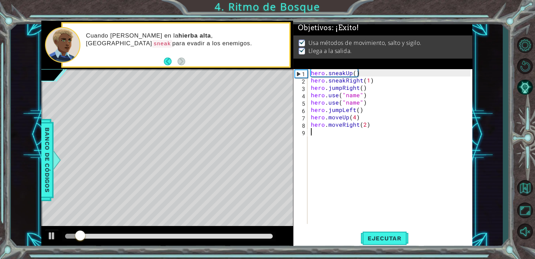
click at [267, 235] on div at bounding box center [169, 235] width 208 height 5
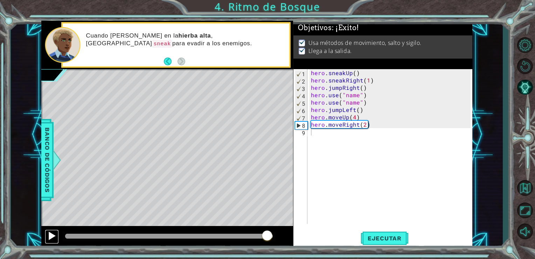
click at [49, 234] on div at bounding box center [51, 235] width 9 height 9
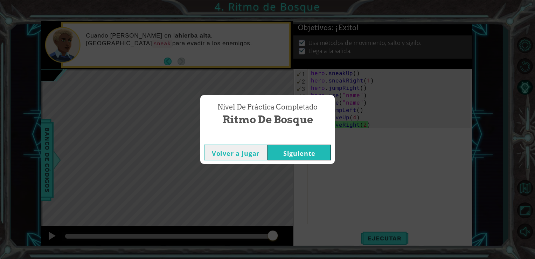
click at [307, 155] on button "Siguiente" at bounding box center [300, 152] width 64 height 16
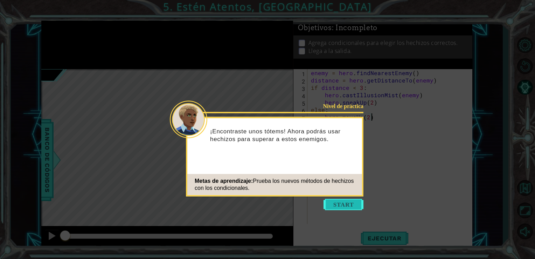
click at [334, 202] on button "Start" at bounding box center [344, 204] width 40 height 11
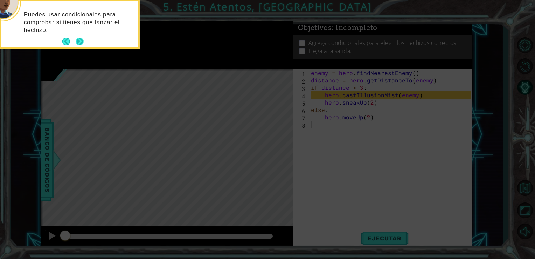
click at [81, 42] on button "Next" at bounding box center [80, 41] width 8 height 8
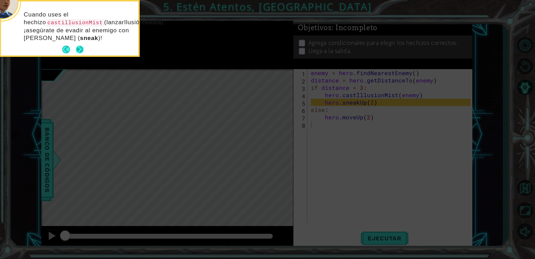
click at [80, 50] on button "Next" at bounding box center [80, 50] width 8 height 8
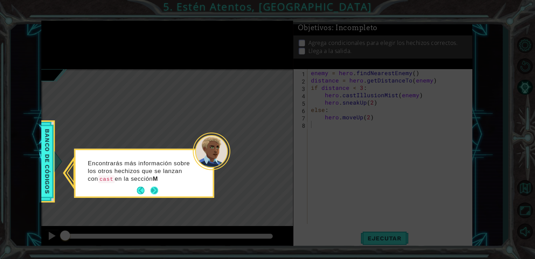
click at [156, 188] on button "Next" at bounding box center [155, 190] width 8 height 8
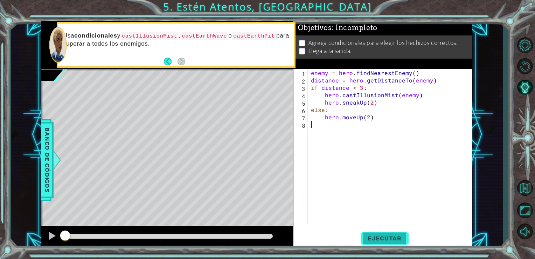
click at [380, 239] on span "Ejecutar" at bounding box center [385, 237] width 48 height 7
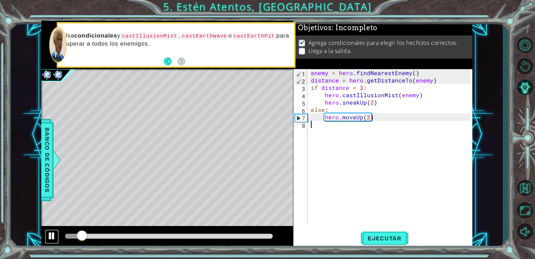
click at [49, 235] on div at bounding box center [51, 235] width 9 height 9
click at [374, 239] on span "Ejecutar" at bounding box center [385, 237] width 48 height 7
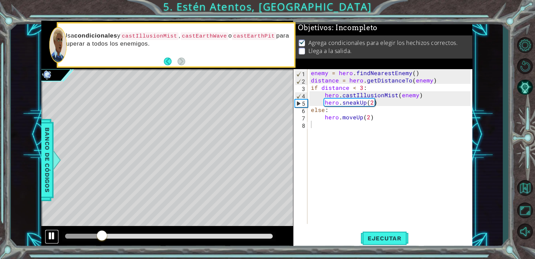
click at [49, 233] on div at bounding box center [51, 235] width 9 height 9
click at [343, 126] on div "enemy = hero . findNearestEnemy ( ) distance = hero . getDistanceTo ( enemy ) i…" at bounding box center [392, 153] width 165 height 169
click at [50, 235] on div at bounding box center [51, 235] width 9 height 9
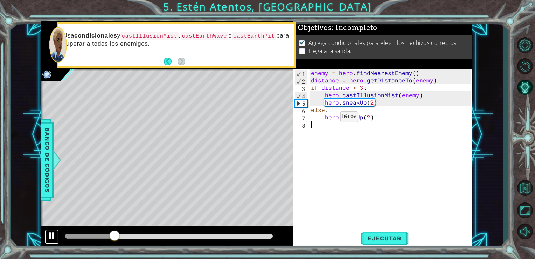
click at [50, 235] on div at bounding box center [51, 235] width 9 height 9
click at [327, 126] on div "enemy = hero . findNearestEnemy ( ) distance = hero . getDistanceTo ( enemy ) i…" at bounding box center [392, 153] width 165 height 169
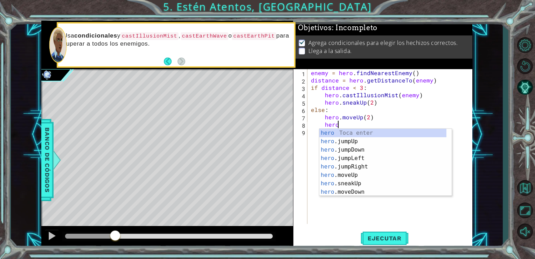
scroll to position [0, 1]
click at [368, 119] on div "enemy = hero . findNearestEnemy ( ) distance = hero . getDistanceTo ( enemy ) i…" at bounding box center [392, 153] width 165 height 169
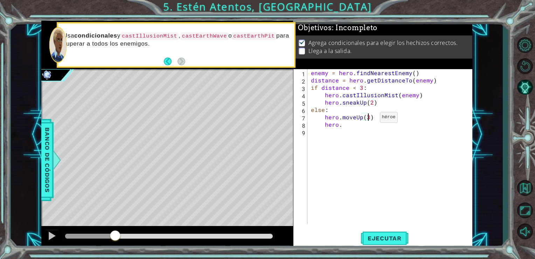
scroll to position [0, 3]
click at [356, 125] on div "enemy = hero . findNearestEnemy ( ) distance = hero . getDistanceTo ( enemy ) i…" at bounding box center [392, 153] width 165 height 169
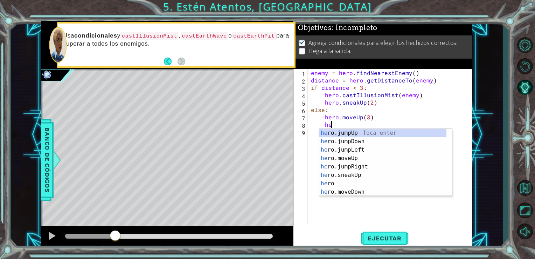
type textarea "h"
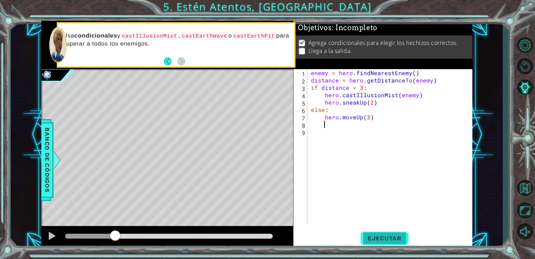
click at [382, 239] on span "Ejecutar" at bounding box center [385, 237] width 48 height 7
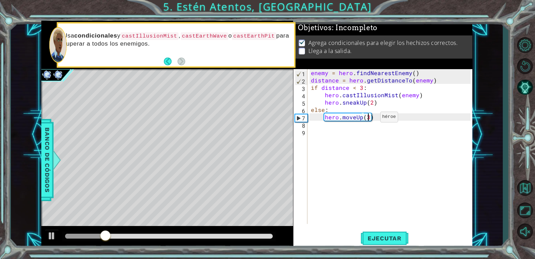
click at [369, 118] on div "enemy = hero . findNearestEnemy ( ) distance = hero . getDistanceTo ( enemy ) i…" at bounding box center [392, 153] width 165 height 169
type textarea "hero.moveUp(5)"
click at [395, 236] on span "Ejecutar" at bounding box center [385, 237] width 48 height 7
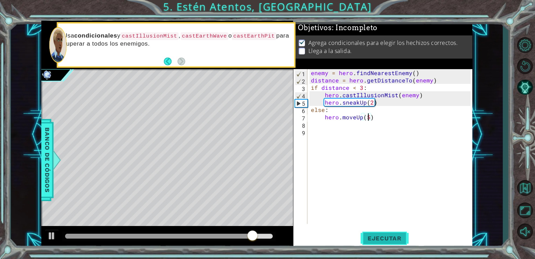
click at [392, 237] on span "Ejecutar" at bounding box center [385, 237] width 48 height 7
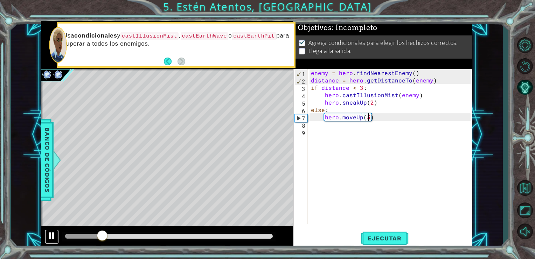
click at [54, 232] on div at bounding box center [51, 235] width 9 height 9
click at [334, 124] on div "enemy = hero . findNearestEnemy ( ) distance = hero . getDistanceTo ( enemy ) i…" at bounding box center [392, 153] width 165 height 169
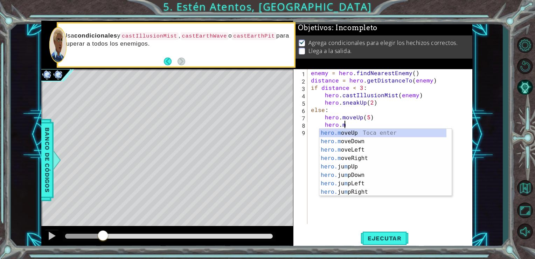
scroll to position [0, 2]
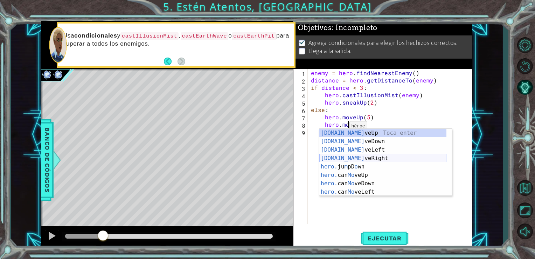
click at [357, 157] on div "[DOMAIN_NAME] veUp Toca enter [DOMAIN_NAME] veDown Toca enter [DOMAIN_NAME] veL…" at bounding box center [383, 171] width 127 height 84
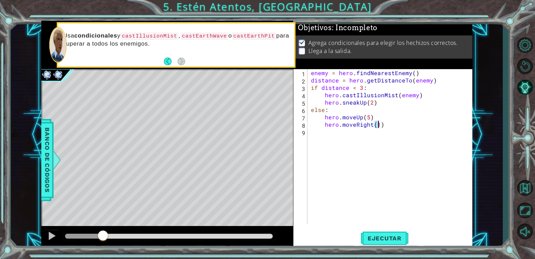
click at [389, 124] on div "enemy = hero . findNearestEnemy ( ) distance = hero . getDistanceTo ( enemy ) i…" at bounding box center [392, 153] width 165 height 169
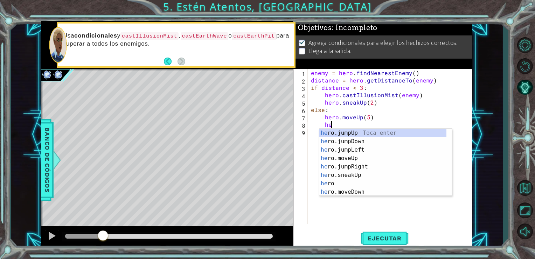
type textarea "h"
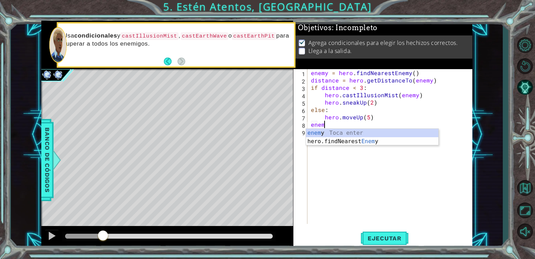
scroll to position [0, 0]
click at [382, 131] on div "enemy Toca enter hero.findNearest Enemy Toca enter" at bounding box center [372, 146] width 132 height 34
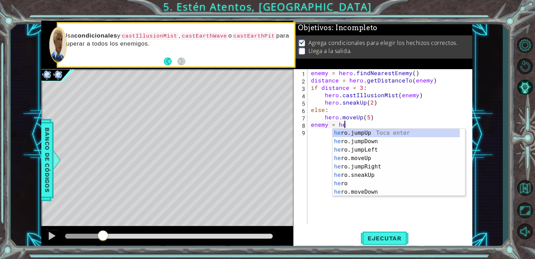
scroll to position [0, 2]
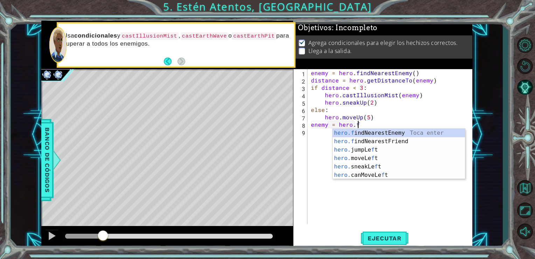
type textarea "enemy = [DOMAIN_NAME]"
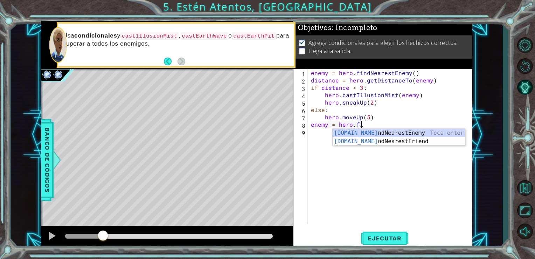
click at [382, 131] on div "[DOMAIN_NAME] ndNearestEnemy Toca enter [DOMAIN_NAME] ndNearestFriend Toca enter" at bounding box center [399, 146] width 132 height 34
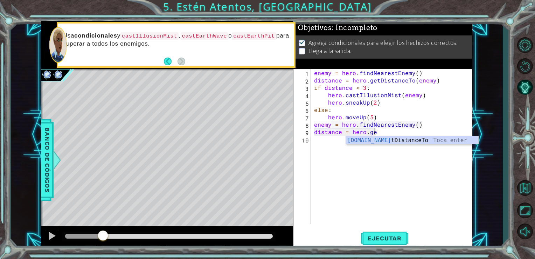
scroll to position [0, 4]
click at [402, 138] on div "hero.get DistanceTo Toca enter" at bounding box center [412, 148] width 132 height 25
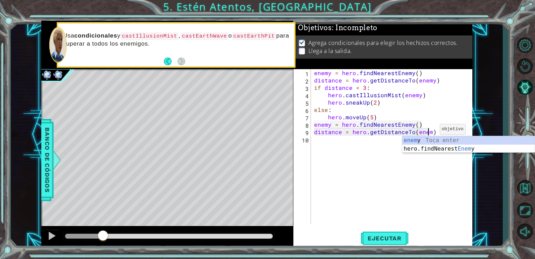
scroll to position [0, 7]
type textarea "distance = hero.getDistanceTo(enemy)"
click at [431, 141] on div "enemy Toca enter hero.findNearest Enemy Toca enter" at bounding box center [469, 153] width 132 height 34
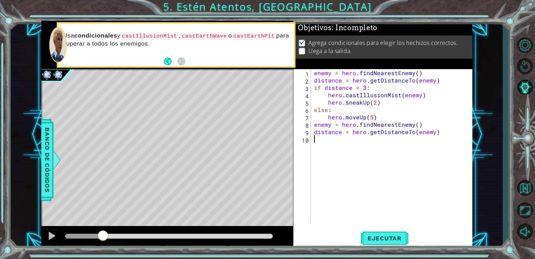
click at [397, 142] on div "enemy = hero . findNearestEnemy ( ) distance = hero . getDistanceTo ( enemy ) i…" at bounding box center [394, 153] width 162 height 169
click at [357, 142] on div "enemy = hero . findNearestEnemy ( ) distance = hero . getDistanceTo ( enemy ) i…" at bounding box center [394, 153] width 162 height 169
type textarea "if distance < 3:"
click at [379, 143] on div "enemy = hero . findNearestEnemy ( ) distance = hero . getDistanceTo ( enemy ) i…" at bounding box center [394, 153] width 162 height 169
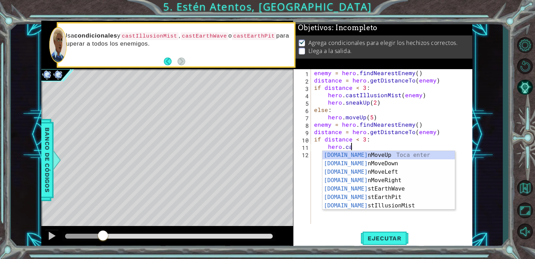
scroll to position [0, 2]
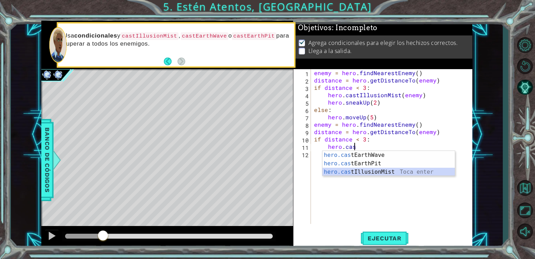
click at [387, 170] on div "hero.cas tEarthWave Toca enter hero.cas tEarthPit Toca enter hero.cas tIllusion…" at bounding box center [389, 172] width 132 height 42
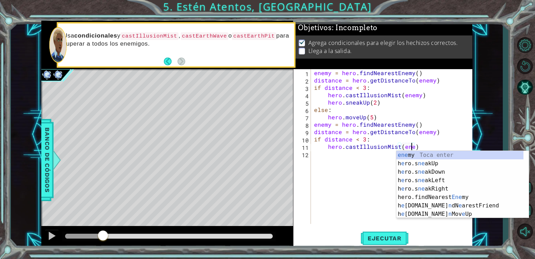
type textarea "hero.castIllusionMist(enemy)"
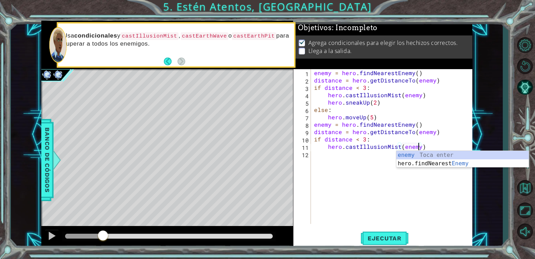
click at [407, 156] on div "enemy Toca enter hero.findNearest Enemy Toca enter" at bounding box center [463, 168] width 132 height 34
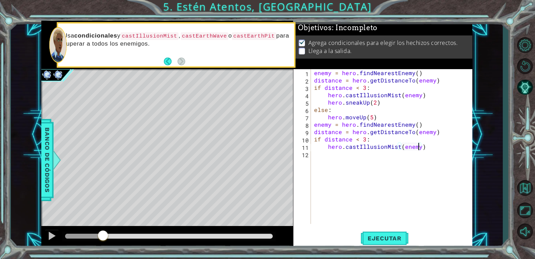
click at [394, 155] on div "enemy = hero . findNearestEnemy ( ) distance = hero . getDistanceTo ( enemy ) i…" at bounding box center [394, 153] width 162 height 169
click at [431, 147] on div "enemy = hero . findNearestEnemy ( ) distance = hero . getDistanceTo ( enemy ) i…" at bounding box center [394, 153] width 162 height 169
type textarea "hero.castIllusionMist(enemy)"
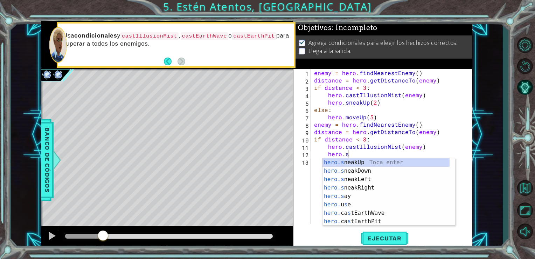
scroll to position [0, 2]
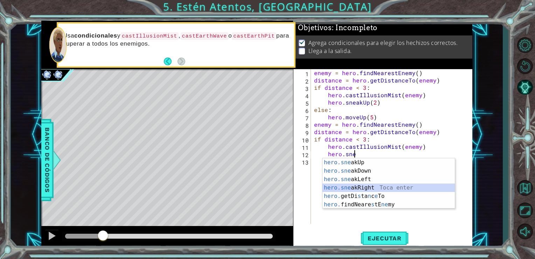
click at [371, 186] on div "hero.sne akUp Toca enter hero.sne akDown Toca enter hero.sne akLeft Toca enter …" at bounding box center [389, 191] width 132 height 67
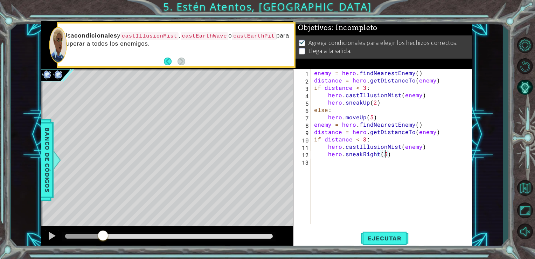
scroll to position [0, 4]
click at [380, 239] on span "Ejecutar" at bounding box center [385, 237] width 48 height 7
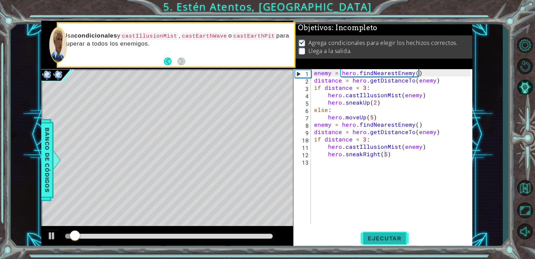
click at [380, 239] on span "Ejecutar" at bounding box center [385, 237] width 48 height 7
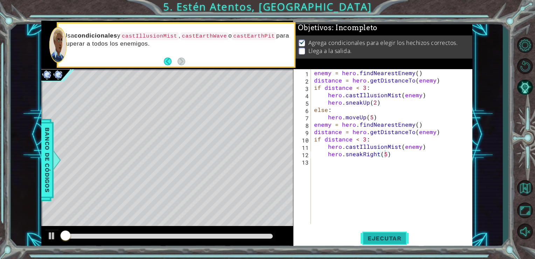
click at [380, 239] on span "Ejecutar" at bounding box center [385, 237] width 48 height 7
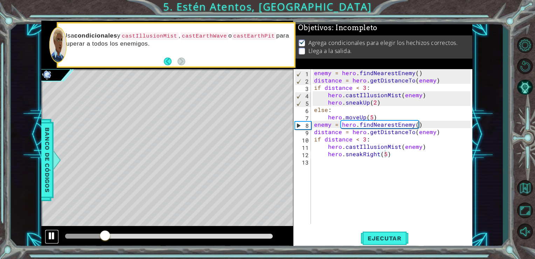
click at [50, 236] on div at bounding box center [51, 235] width 9 height 9
click at [387, 107] on div "enemy = hero . findNearestEnemy ( ) distance = hero . getDistanceTo ( enemy ) i…" at bounding box center [394, 153] width 162 height 169
click at [388, 103] on div "enemy = hero . findNearestEnemy ( ) distance = hero . getDistanceTo ( enemy ) i…" at bounding box center [394, 153] width 162 height 169
type textarea "hero.sneakUp(2)"
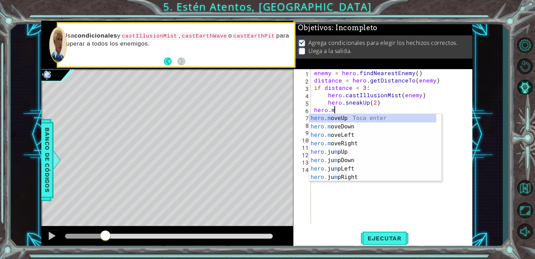
scroll to position [0, 1]
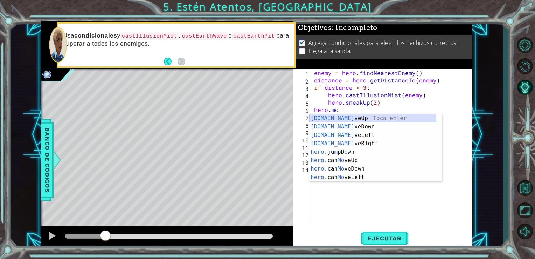
click at [370, 117] on div "[DOMAIN_NAME] veUp Toca enter [DOMAIN_NAME] veDown Toca enter [DOMAIN_NAME] veL…" at bounding box center [372, 156] width 127 height 84
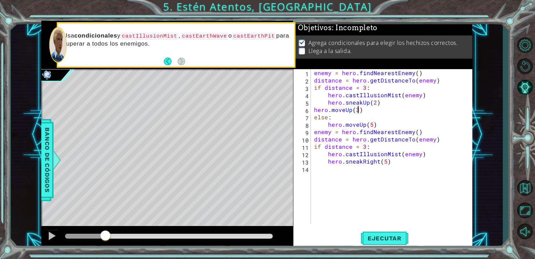
scroll to position [0, 2]
click at [375, 236] on span "Ejecutar" at bounding box center [385, 237] width 48 height 7
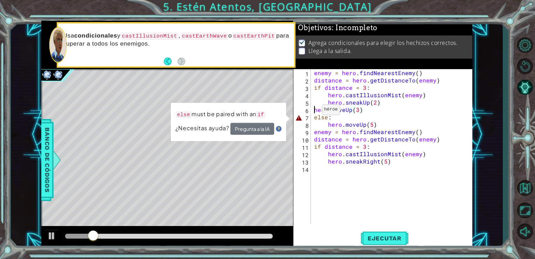
click at [314, 111] on div "enemy = hero . findNearestEnemy ( ) distance = hero . getDistanceTo ( enemy ) i…" at bounding box center [394, 153] width 162 height 169
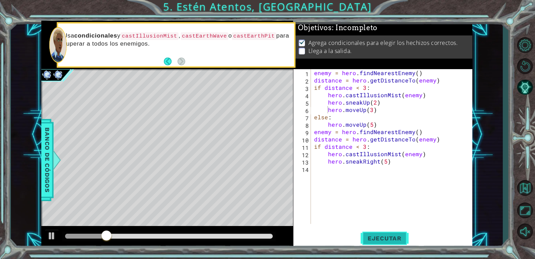
click at [403, 239] on span "Ejecutar" at bounding box center [385, 237] width 48 height 7
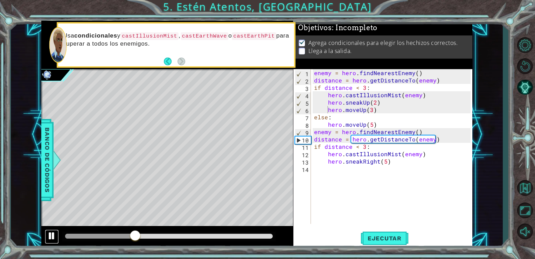
click at [53, 236] on div at bounding box center [51, 235] width 9 height 9
click at [356, 146] on div "enemy = hero . findNearestEnemy ( ) distance = hero . getDistanceTo ( enemy ) i…" at bounding box center [394, 153] width 162 height 169
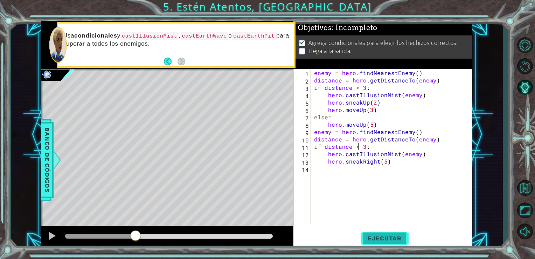
click at [385, 234] on span "Ejecutar" at bounding box center [385, 237] width 48 height 7
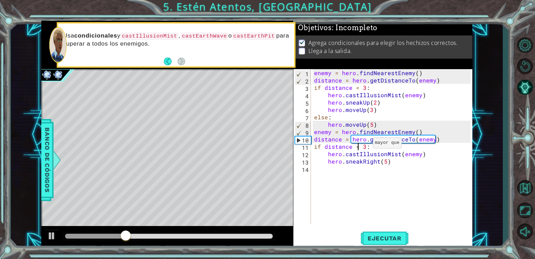
click at [364, 144] on div "enemy = hero . findNearestEnemy ( ) distance = hero . getDistanceTo ( enemy ) i…" at bounding box center [394, 153] width 162 height 169
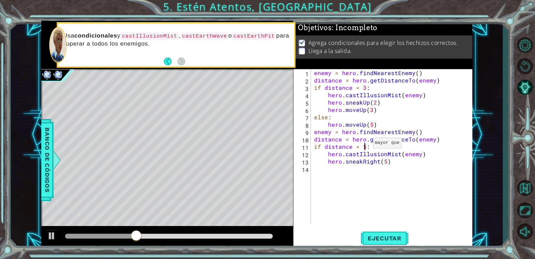
scroll to position [0, 3]
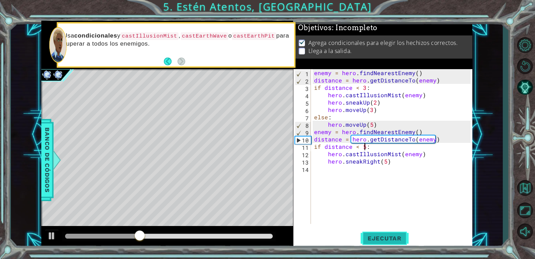
click at [389, 240] on span "Ejecutar" at bounding box center [385, 237] width 48 height 7
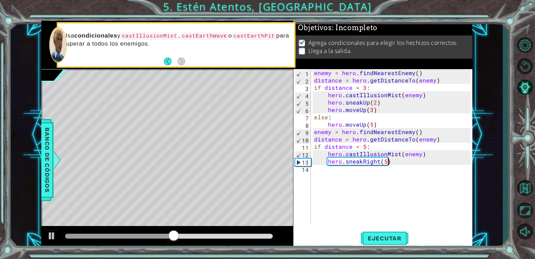
click at [394, 161] on div "enemy = hero . findNearestEnemy ( ) distance = hero . getDistanceTo ( enemy ) i…" at bounding box center [394, 153] width 162 height 169
type textarea "hero.sneakRight(5)"
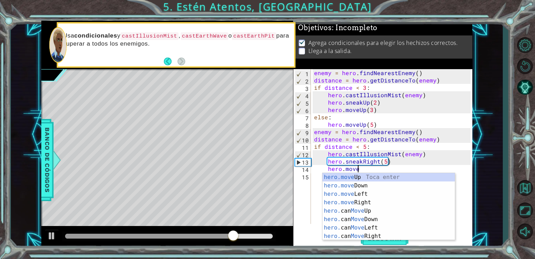
scroll to position [0, 2]
click at [354, 188] on div "hero.move Up Toca enter hero.move Down Toca enter hero.move Left Toca enter her…" at bounding box center [389, 215] width 132 height 84
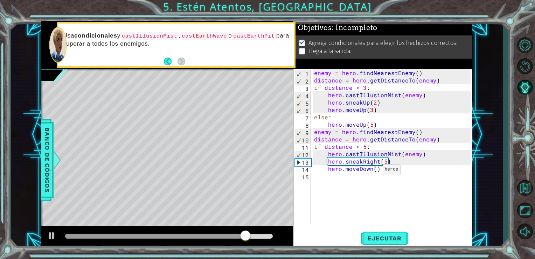
type textarea "hero.moveDown(2)"
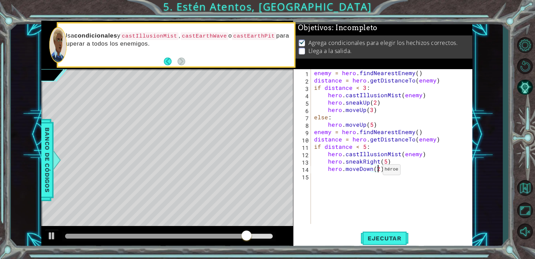
scroll to position [0, 4]
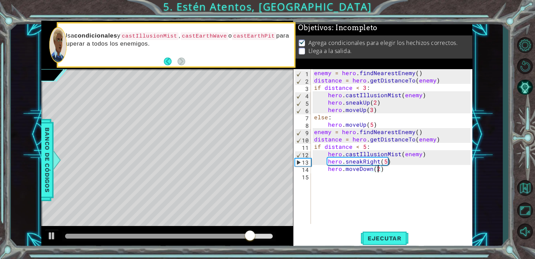
click at [397, 169] on div "enemy = hero . findNearestEnemy ( ) distance = hero . getDistanceTo ( enemy ) i…" at bounding box center [394, 153] width 162 height 169
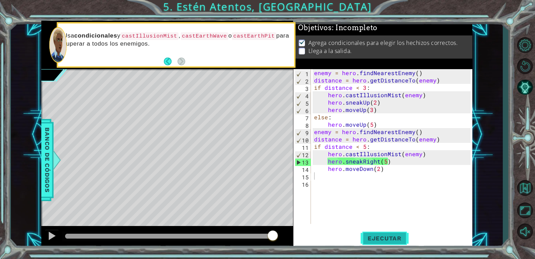
click at [384, 239] on span "Ejecutar" at bounding box center [385, 237] width 48 height 7
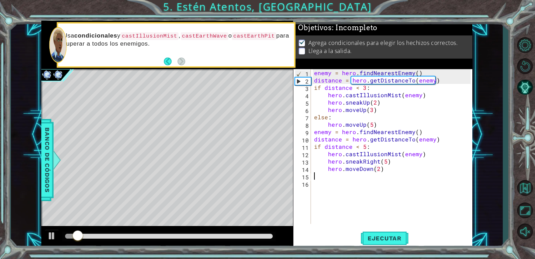
click at [346, 175] on div "enemy = hero . findNearestEnemy ( ) distance = hero . getDistanceTo ( enemy ) i…" at bounding box center [394, 153] width 162 height 169
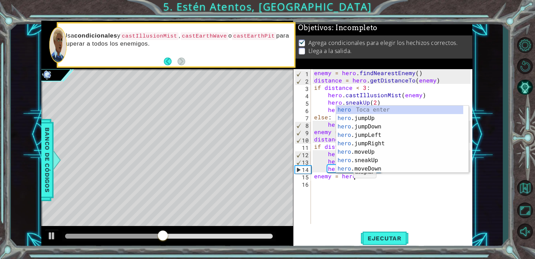
scroll to position [0, 2]
type textarea "enemy = hero.f"
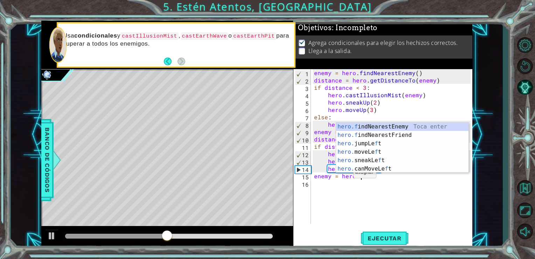
scroll to position [0, 2]
click at [377, 124] on div "hero.f indNearestEnemy Toca enter hero.f indNearestFriend Toca enter hero. jump…" at bounding box center [402, 155] width 132 height 67
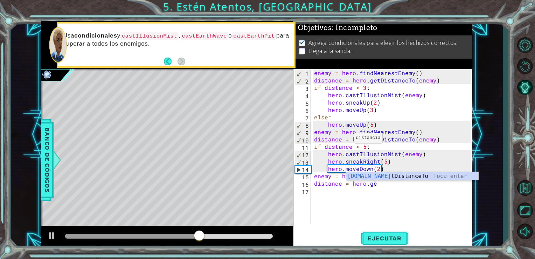
scroll to position [0, 3]
click at [417, 177] on div "[DOMAIN_NAME] tDistanceTo Toca enter" at bounding box center [412, 184] width 132 height 25
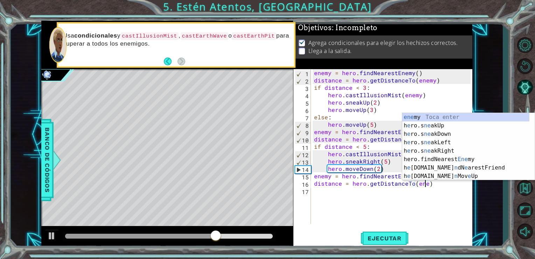
scroll to position [0, 7]
type textarea "distance = hero.getDistanceTo(enemy)"
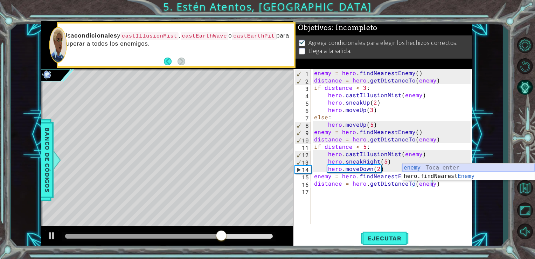
click at [422, 166] on div "enemy Toca enter hero.findNearest Enemy Toca enter" at bounding box center [469, 180] width 132 height 34
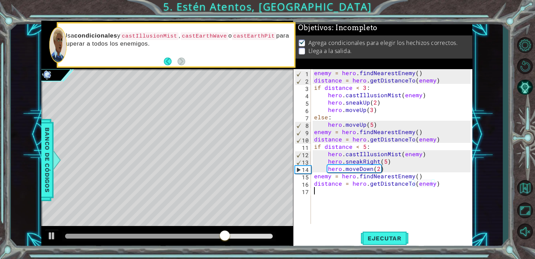
click at [366, 194] on div "enemy = hero . findNearestEnemy ( ) distance = hero . getDistanceTo ( enemy ) i…" at bounding box center [394, 153] width 162 height 169
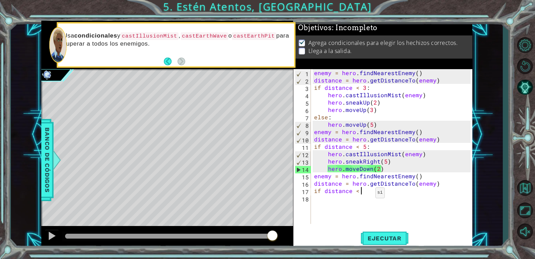
scroll to position [0, 3]
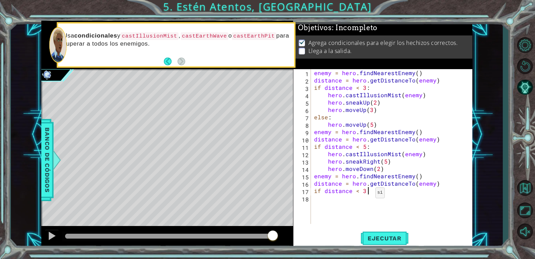
type textarea "if distance < 3 :"
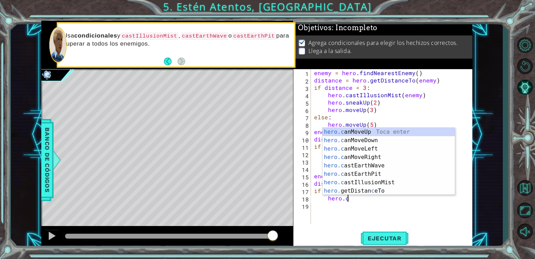
scroll to position [0, 2]
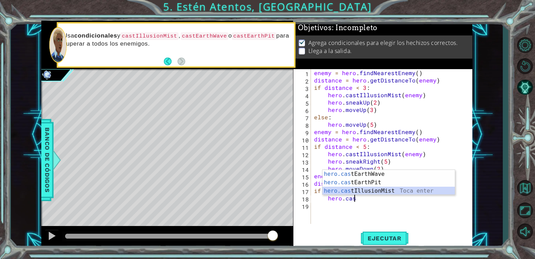
click at [389, 191] on div "hero.cas tEarthWave Toca enter hero.cas tEarthPit Toca enter hero.cas tIllusion…" at bounding box center [389, 191] width 132 height 42
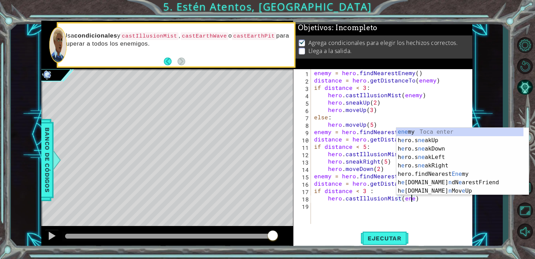
scroll to position [0, 6]
type textarea "hero.castIllusionMist(enemy)"
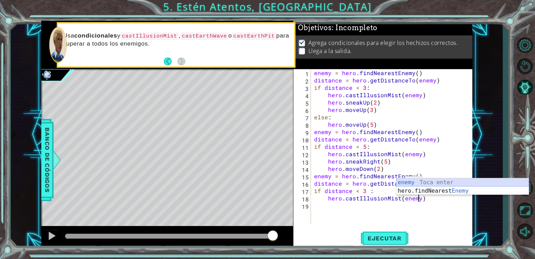
click at [406, 184] on div "enemy Toca enter hero.findNearest Enemy Toca enter" at bounding box center [463, 195] width 132 height 34
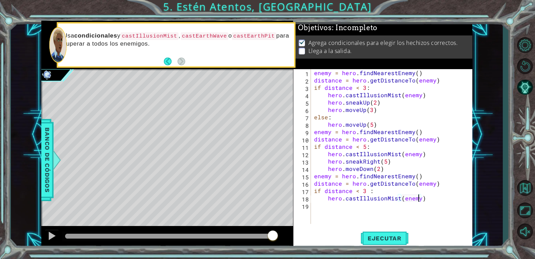
click at [381, 210] on div "enemy = hero . findNearestEnemy ( ) distance = hero . getDistanceTo ( enemy ) i…" at bounding box center [394, 153] width 162 height 169
click at [430, 200] on div "enemy = hero . findNearestEnemy ( ) distance = hero . getDistanceTo ( enemy ) i…" at bounding box center [394, 153] width 162 height 169
type textarea "hero.castIllusionMist(enemy)"
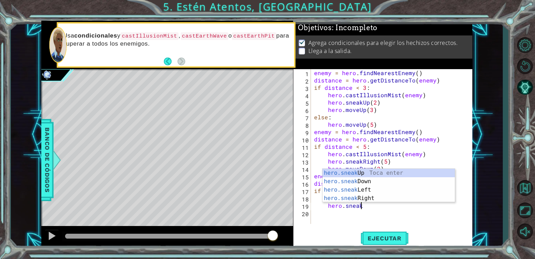
scroll to position [0, 2]
click at [391, 180] on div "hero.sneak Up Toca enter hero.sneak Down Toca enter hero.sneak Left Toca enter …" at bounding box center [389, 194] width 132 height 50
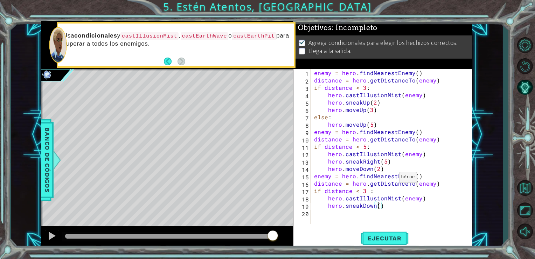
scroll to position [0, 4]
click at [397, 235] on span "Ejecutar" at bounding box center [385, 237] width 48 height 7
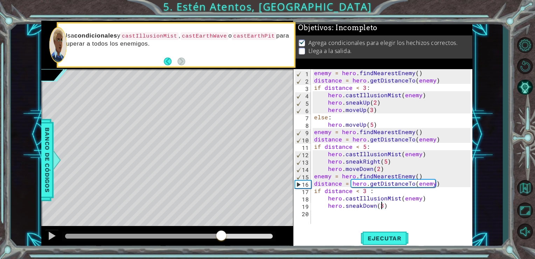
click at [221, 235] on div at bounding box center [169, 235] width 208 height 5
click at [50, 236] on div at bounding box center [51, 235] width 9 height 9
click at [195, 232] on div at bounding box center [169, 236] width 214 height 10
click at [193, 233] on div at bounding box center [169, 236] width 214 height 10
click at [192, 235] on div at bounding box center [147, 235] width 164 height 5
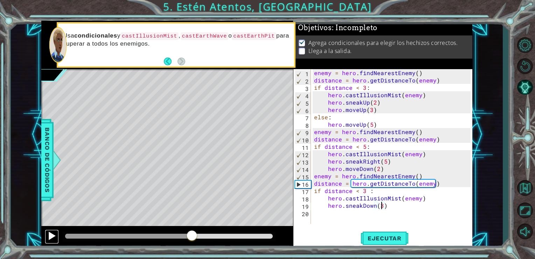
click at [52, 236] on div at bounding box center [51, 235] width 9 height 9
click at [123, 233] on div at bounding box center [169, 236] width 214 height 10
click at [125, 238] on div at bounding box center [132, 235] width 135 height 5
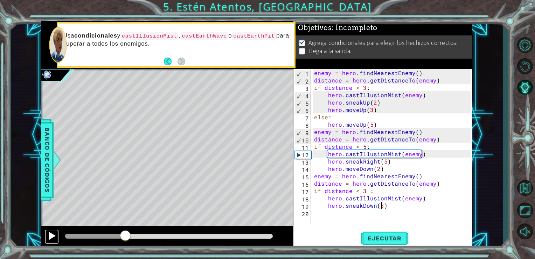
click at [53, 235] on div at bounding box center [51, 235] width 9 height 9
click at [147, 235] on div at bounding box center [169, 235] width 208 height 5
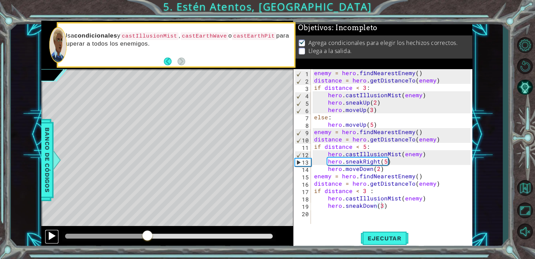
click at [56, 233] on button at bounding box center [52, 236] width 14 height 14
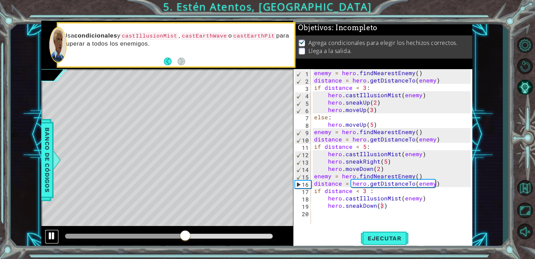
click at [56, 234] on button at bounding box center [52, 236] width 14 height 14
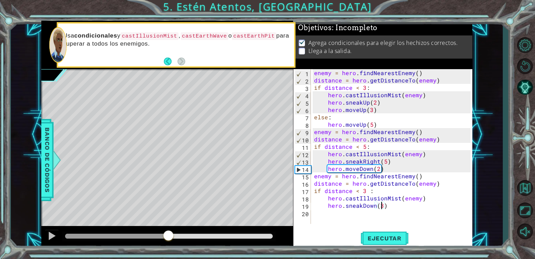
click at [169, 235] on div at bounding box center [116, 235] width 103 height 5
click at [50, 233] on div at bounding box center [51, 235] width 9 height 9
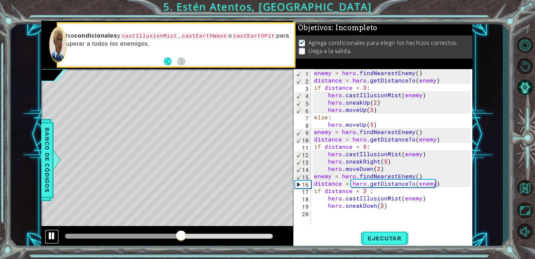
click at [50, 233] on div at bounding box center [51, 235] width 9 height 9
click at [365, 191] on div "enemy = hero . findNearestEnemy ( ) distance = hero . getDistanceTo ( enemy ) i…" at bounding box center [394, 153] width 162 height 169
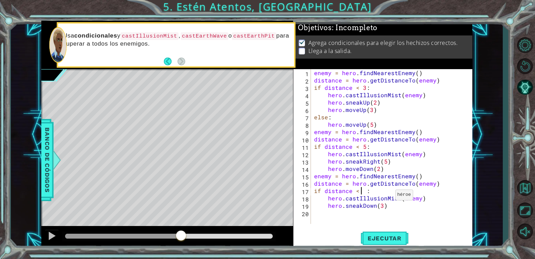
scroll to position [0, 3]
click at [381, 238] on span "Ejecutar" at bounding box center [385, 237] width 48 height 7
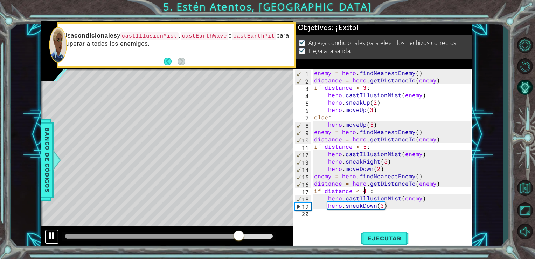
click at [52, 235] on div at bounding box center [51, 235] width 9 height 9
click at [383, 234] on button "Ejecutar" at bounding box center [385, 238] width 48 height 18
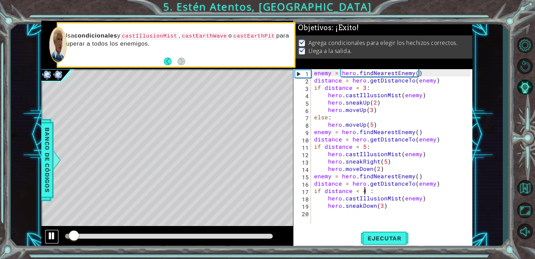
click at [52, 233] on div at bounding box center [51, 235] width 9 height 9
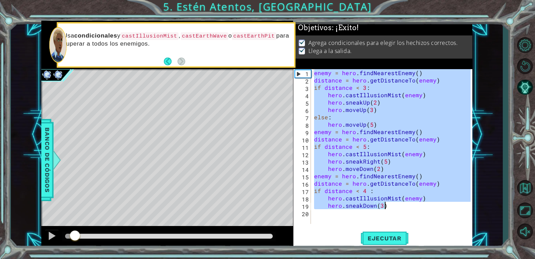
drag, startPoint x: 313, startPoint y: 74, endPoint x: 412, endPoint y: 205, distance: 163.3
click at [412, 205] on div "enemy = hero . findNearestEnemy ( ) distance = hero . getDistanceTo ( enemy ) i…" at bounding box center [394, 153] width 162 height 169
click at [337, 228] on div "hero.castIllusionMist(enemy) hero.sneakDown(3) 1 2 3 4 5 6 7 8 9 10 11 12 13 14…" at bounding box center [383, 158] width 179 height 179
type textarea "hero.sneakDown(3)"
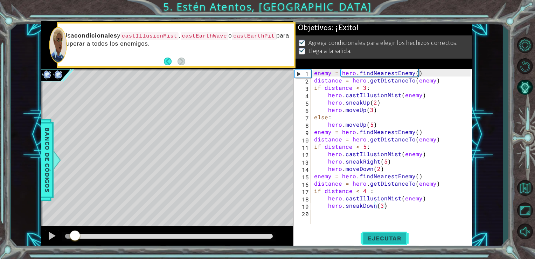
click at [374, 238] on span "Ejecutar" at bounding box center [385, 237] width 48 height 7
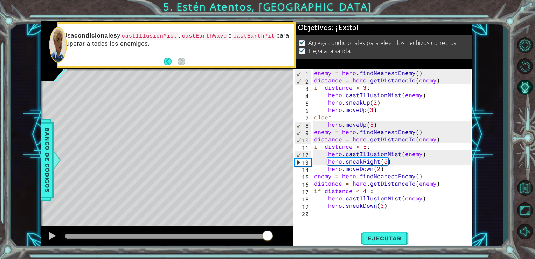
click at [268, 235] on div at bounding box center [169, 235] width 208 height 5
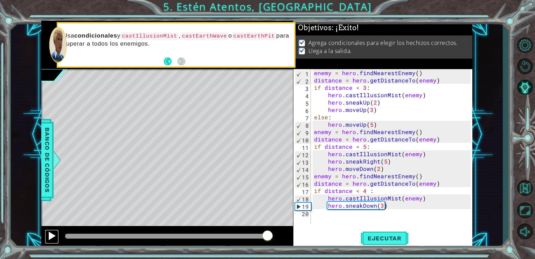
click at [49, 234] on div at bounding box center [51, 235] width 9 height 9
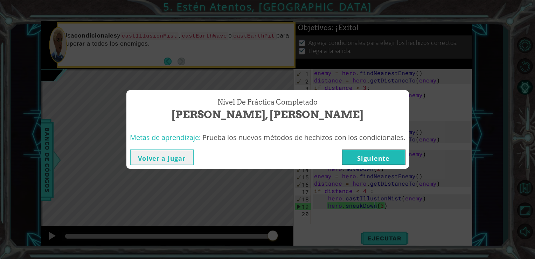
click at [374, 160] on button "Siguiente" at bounding box center [374, 157] width 64 height 16
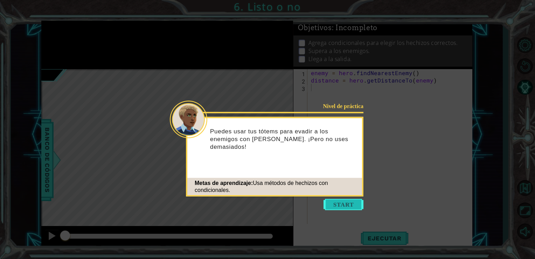
click at [348, 203] on button "Start" at bounding box center [344, 204] width 40 height 11
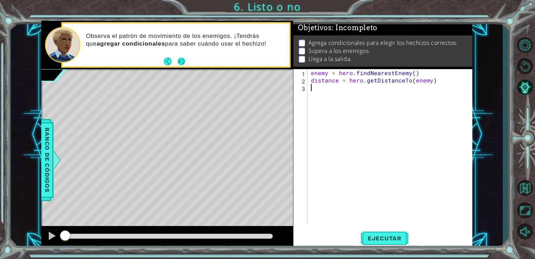
click at [180, 61] on button "Next" at bounding box center [181, 61] width 8 height 8
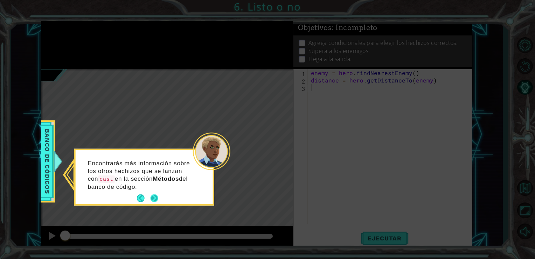
click at [155, 195] on button "Next" at bounding box center [154, 198] width 9 height 9
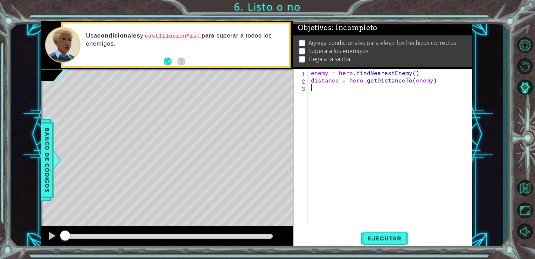
click at [325, 87] on div "enemy = hero . findNearestEnemy ( ) distance = hero . getDistanceTo ( enemy )" at bounding box center [392, 153] width 165 height 169
click at [326, 87] on div "enemy = hero . findNearestEnemy ( ) distance = hero . getDistanceTo ( enemy )" at bounding box center [392, 153] width 165 height 169
click at [386, 238] on span "Ejecutar" at bounding box center [385, 237] width 48 height 7
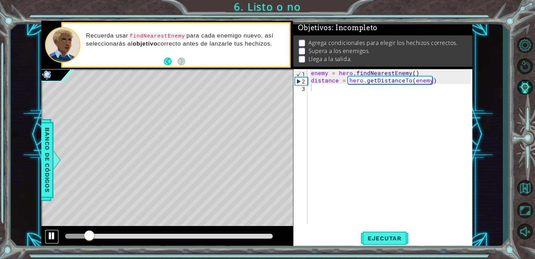
click at [51, 234] on div at bounding box center [51, 235] width 9 height 9
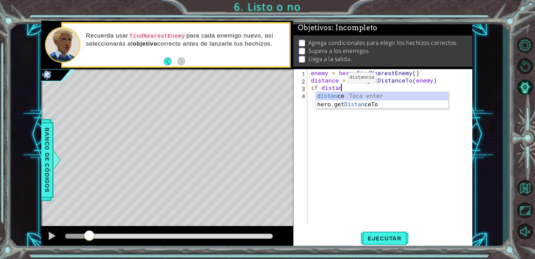
scroll to position [0, 2]
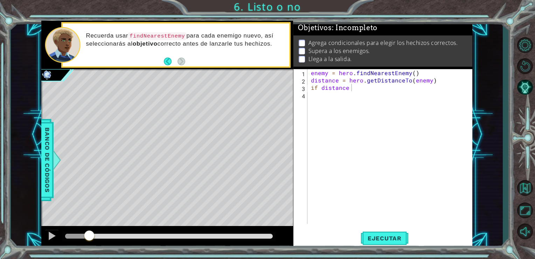
drag, startPoint x: 333, startPoint y: 226, endPoint x: 360, endPoint y: 186, distance: 48.2
click at [333, 226] on div "if distance 1 2 3 4 enemy = hero . findNearestEnemy ( ) distance = hero . getDi…" at bounding box center [383, 158] width 179 height 179
type textarea "if distance < 5 :"
drag, startPoint x: 325, startPoint y: 222, endPoint x: 343, endPoint y: 200, distance: 28.4
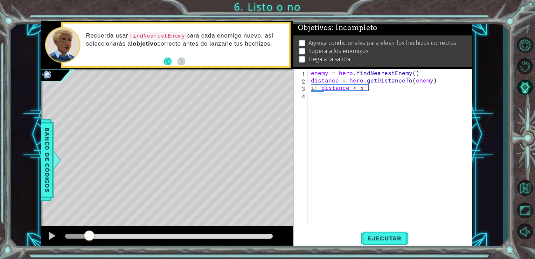
click at [325, 222] on div "enemy = hero . findNearestEnemy ( ) distance = hero . getDistanceTo ( enemy ) i…" at bounding box center [392, 153] width 165 height 169
click at [359, 87] on div "enemy = hero . findNearestEnemy ( ) distance = hero . getDistanceTo ( enemy ) i…" at bounding box center [392, 153] width 165 height 169
click at [373, 84] on div "enemy = hero . findNearestEnemy ( ) distance = hero . getDistanceTo ( enemy ) i…" at bounding box center [392, 153] width 165 height 169
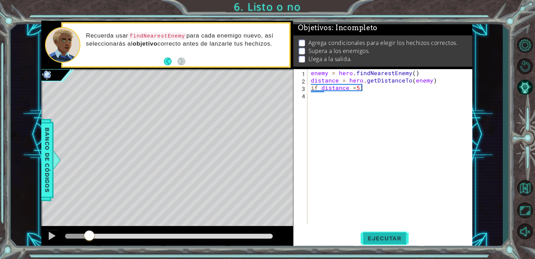
click at [388, 235] on span "Ejecutar" at bounding box center [385, 237] width 48 height 7
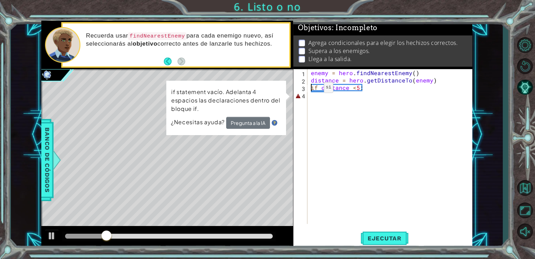
click at [312, 89] on div "enemy = hero . findNearestEnemy ( ) distance = hero . getDistanceTo ( enemy ) i…" at bounding box center [392, 153] width 165 height 169
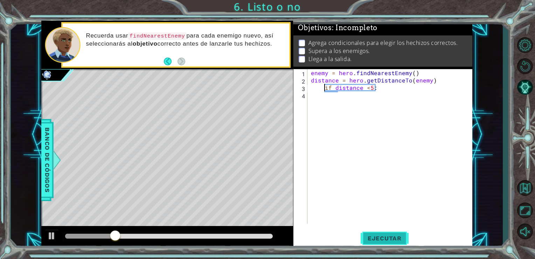
click at [395, 242] on button "Ejecutar" at bounding box center [385, 238] width 48 height 18
click at [354, 89] on div "enemy = hero . findNearestEnemy ( ) distance = hero . getDistanceTo ( enemy ) i…" at bounding box center [392, 153] width 165 height 169
click at [396, 238] on span "Ejecutar" at bounding box center [385, 237] width 48 height 7
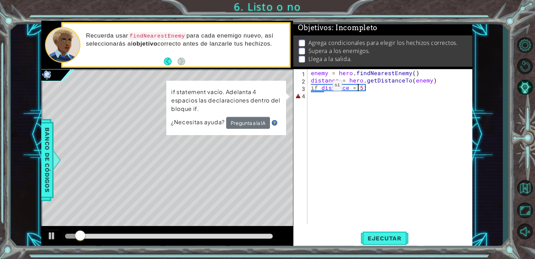
click at [321, 87] on div "enemy = hero . findNearestEnemy ( ) distance = hero . getDistanceTo ( enemy ) i…" at bounding box center [392, 153] width 165 height 169
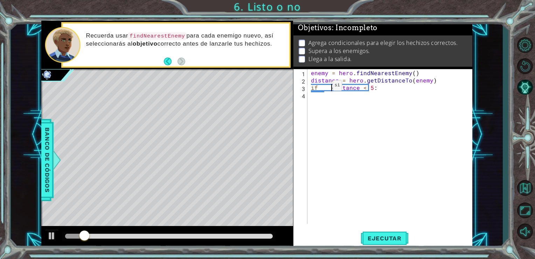
type textarea "if distance < 5:"
click at [397, 240] on span "Ejecutar" at bounding box center [385, 237] width 48 height 7
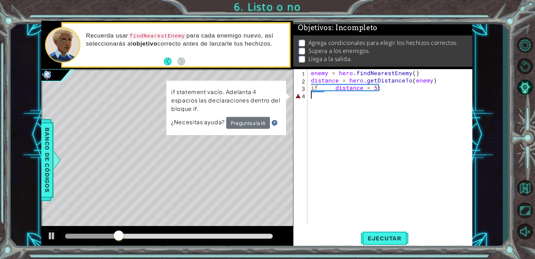
drag, startPoint x: 341, startPoint y: 218, endPoint x: 348, endPoint y: 190, distance: 28.6
click at [341, 218] on div "enemy = hero . findNearestEnemy ( ) distance = hero . getDistanceTo ( enemy ) i…" at bounding box center [392, 153] width 165 height 169
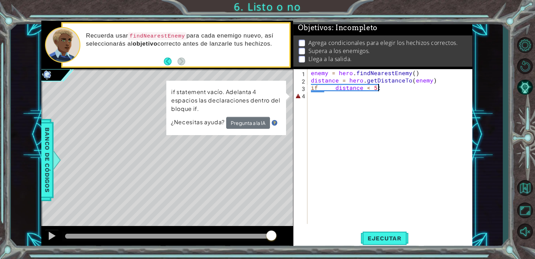
click at [385, 88] on div "enemy = hero . findNearestEnemy ( ) distance = hero . getDistanceTo ( enemy ) i…" at bounding box center [392, 153] width 165 height 169
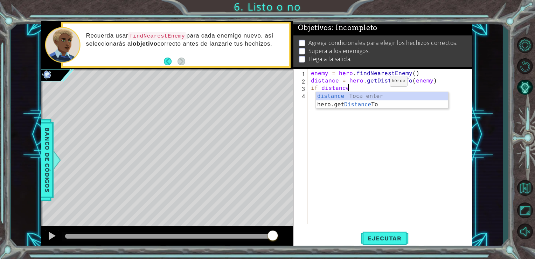
scroll to position [0, 2]
click at [373, 95] on div "distance Toca enter hero.get Distance To Toca enter" at bounding box center [382, 109] width 132 height 34
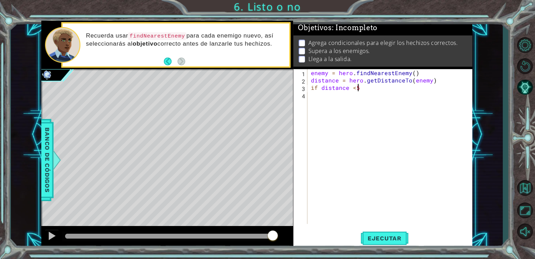
scroll to position [0, 2]
click at [390, 237] on span "Ejecutar" at bounding box center [385, 237] width 48 height 7
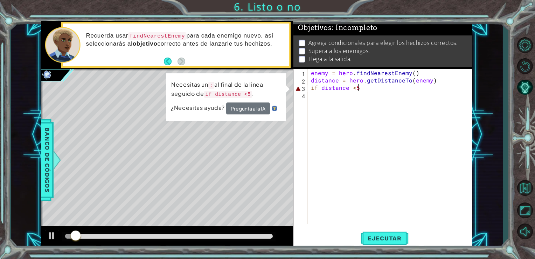
click at [376, 88] on div "enemy = hero . findNearestEnemy ( ) distance = hero . getDistanceTo ( enemy ) i…" at bounding box center [392, 153] width 165 height 169
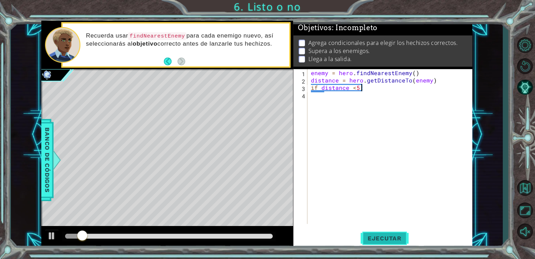
type textarea "if distance <5:"
click at [394, 235] on span "Ejecutar" at bounding box center [385, 237] width 48 height 7
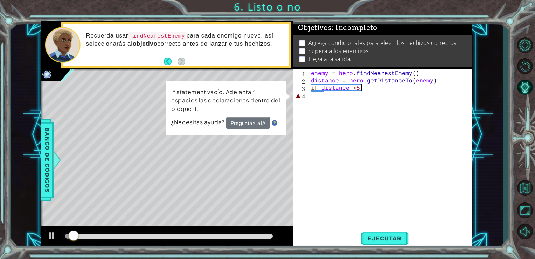
click at [362, 97] on div "enemy = hero . findNearestEnemy ( ) distance = hero . getDistanceTo ( enemy ) i…" at bounding box center [392, 153] width 165 height 169
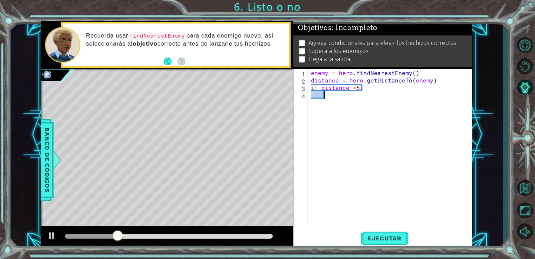
type textarea "w"
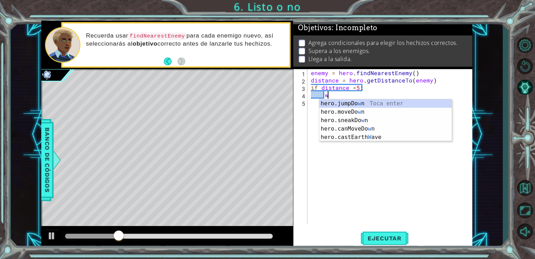
scroll to position [0, 0]
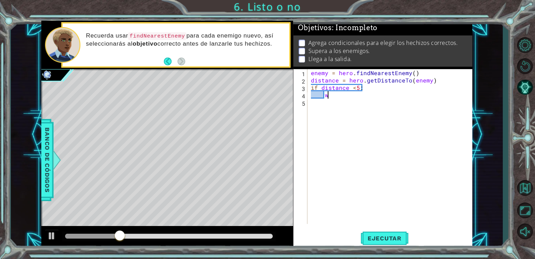
click at [331, 96] on div "enemy = hero . findNearestEnemy ( ) distance = hero . getDistanceTo ( enemy ) i…" at bounding box center [392, 153] width 165 height 169
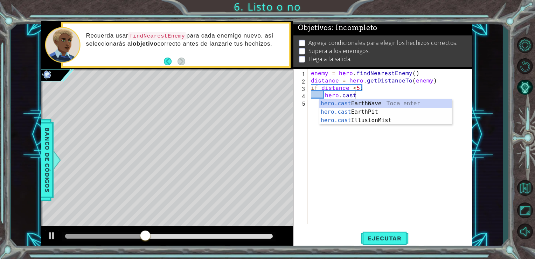
scroll to position [0, 2]
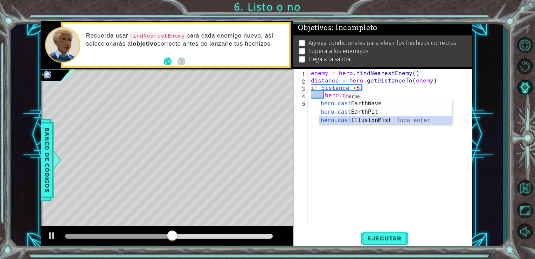
click at [345, 122] on div "hero.cast [PERSON_NAME] enter hero.cast EarthPit Toca enter hero.cast IllusionM…" at bounding box center [386, 120] width 132 height 42
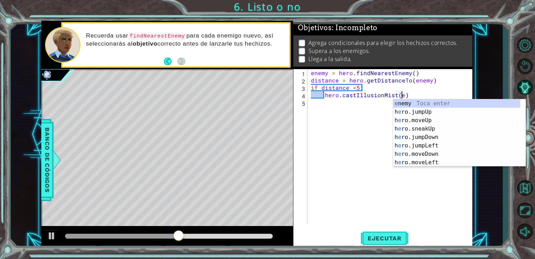
scroll to position [0, 6]
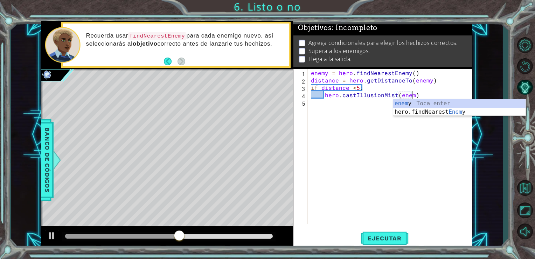
type textarea "hero.castIllusionMist(enemy)"
click at [404, 102] on div "enemy Toca enter hero.findNearest Enemy Toca enter" at bounding box center [459, 116] width 132 height 34
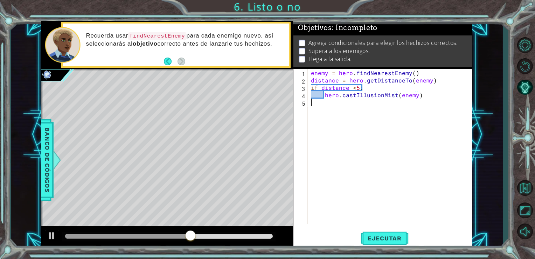
click at [386, 103] on div "enemy = hero . findNearestEnemy ( ) distance = hero . getDistanceTo ( enemy ) i…" at bounding box center [392, 153] width 165 height 169
click at [426, 97] on div "enemy = hero . findNearestEnemy ( ) distance = hero . getDistanceTo ( enemy ) i…" at bounding box center [392, 153] width 165 height 169
type textarea "hero.castIllusionMist(enemy)"
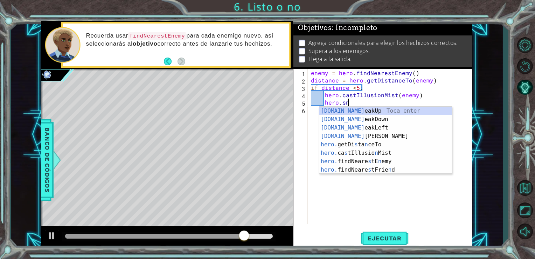
scroll to position [0, 2]
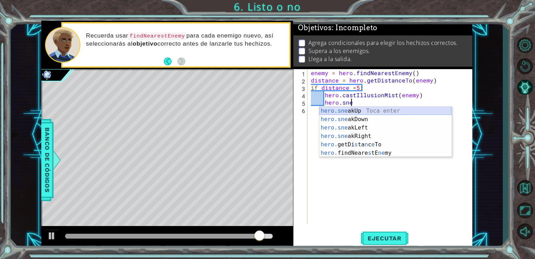
click at [379, 109] on div "hero.sne akUp Toca enter hero.sne akDown Toca enter hero.sne akLeft Toca enter …" at bounding box center [386, 140] width 132 height 67
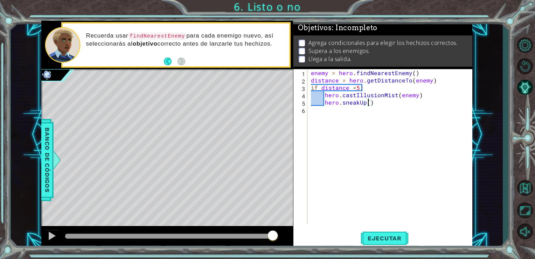
type textarea "hero.sneakUp(2)"
click at [380, 108] on div "enemy = hero . findNearestEnemy ( ) distance = hero . getDistanceTo ( enemy ) i…" at bounding box center [392, 153] width 165 height 169
click at [382, 95] on div "enemy = hero . findNearestEnemy ( ) distance = hero . getDistanceTo ( enemy ) i…" at bounding box center [392, 153] width 165 height 169
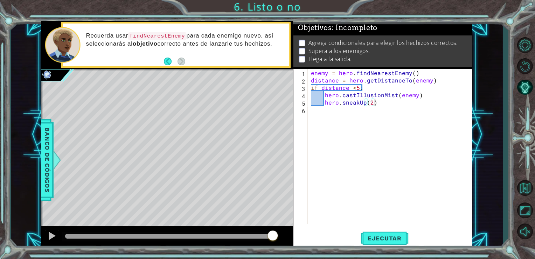
click at [381, 104] on div "enemy = hero . findNearestEnemy ( ) distance = hero . getDistanceTo ( enemy ) i…" at bounding box center [392, 153] width 165 height 169
type textarea "hero.sneakUp(2)"
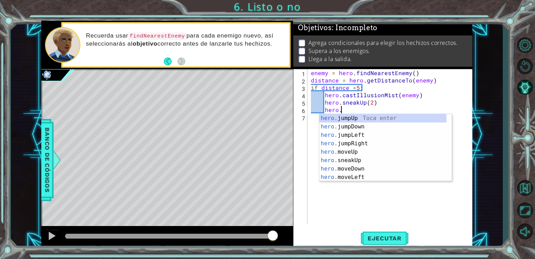
scroll to position [0, 1]
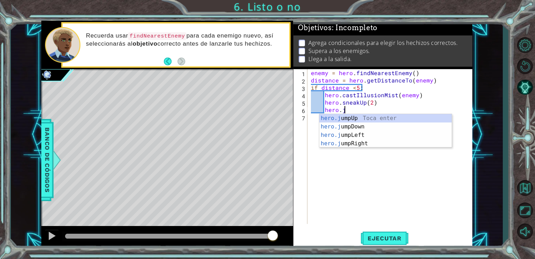
type textarea "hero.ju"
click at [359, 116] on div "hero.ju mpUp Toca enter hero.ju mpDown Toca enter hero.ju mpLeft Toca enter her…" at bounding box center [386, 139] width 132 height 50
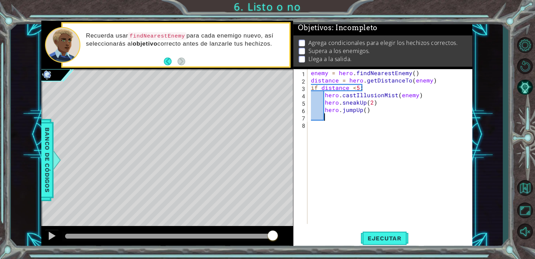
click at [357, 117] on div "enemy = hero . findNearestEnemy ( ) distance = hero . getDistanceTo ( enemy ) i…" at bounding box center [392, 153] width 165 height 169
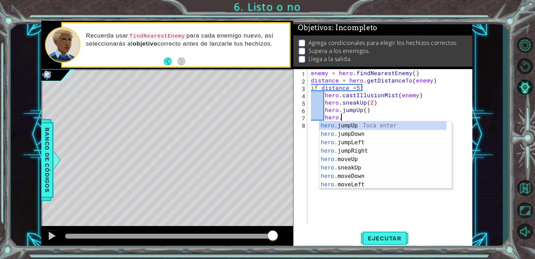
scroll to position [0, 1]
click at [347, 124] on div "hero.m oveUp Toca enter hero.m oveDown Toca enter hero.m oveLeft Toca enter her…" at bounding box center [383, 163] width 127 height 84
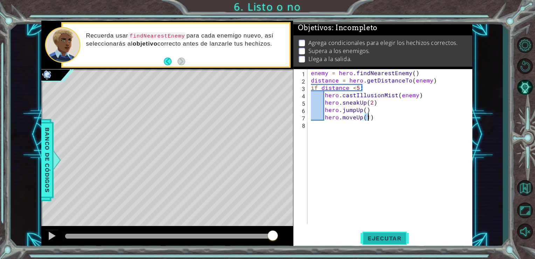
type textarea "hero.moveUp(1)"
click at [386, 233] on button "Ejecutar" at bounding box center [385, 238] width 48 height 18
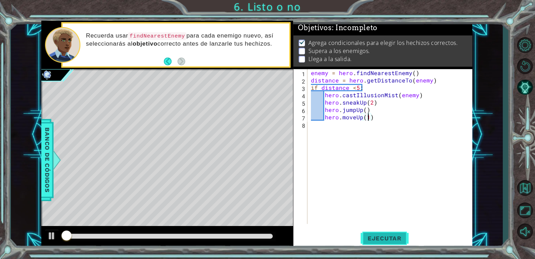
scroll to position [3, 0]
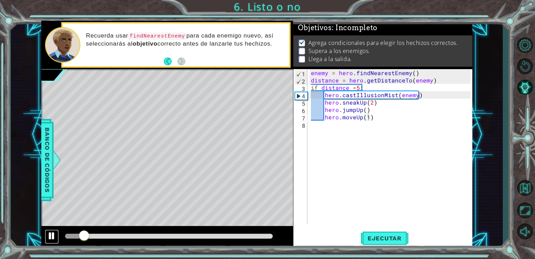
click at [54, 236] on div at bounding box center [51, 235] width 9 height 9
click at [379, 119] on div "enemy = hero . findNearestEnemy ( ) distance = hero . getDistanceTo ( enemy ) i…" at bounding box center [392, 153] width 165 height 169
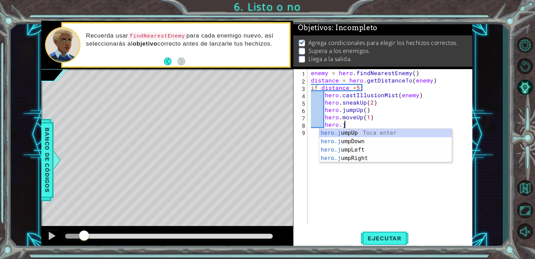
type textarea "hero.ju"
click at [394, 159] on div "hero.ju mpUp Toca enter hero.ju mpDown Toca enter hero.ju mpLeft Toca enter her…" at bounding box center [386, 154] width 132 height 50
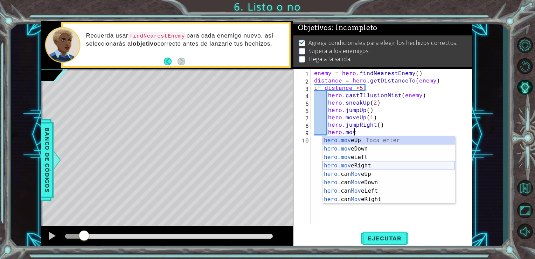
click at [376, 164] on div "hero.mov eUp Toca enter hero.mov eDown Toca enter hero.mov eLeft Toca enter her…" at bounding box center [389, 178] width 132 height 84
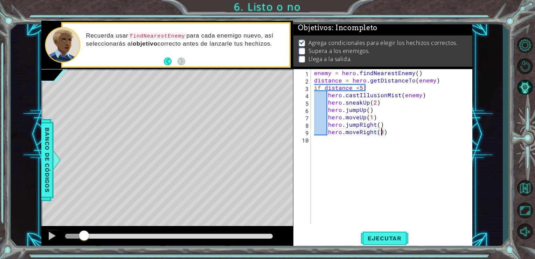
click at [390, 120] on div "enemy = hero . findNearestEnemy ( ) distance = hero . getDistanceTo ( enemy ) i…" at bounding box center [394, 153] width 162 height 169
click at [394, 135] on div "enemy = hero . findNearestEnemy ( ) distance = hero . getDistanceTo ( enemy ) i…" at bounding box center [394, 153] width 162 height 169
type textarea "hero.moveRight(3)"
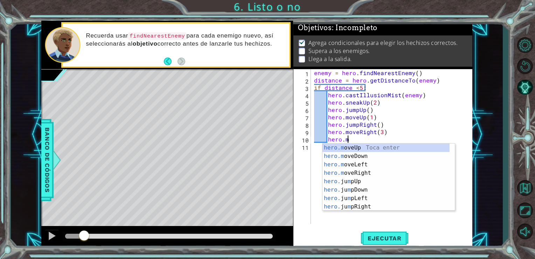
scroll to position [0, 2]
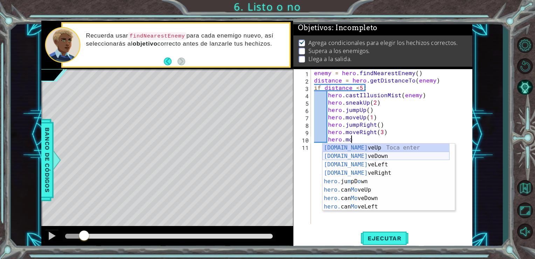
click at [382, 158] on div "[DOMAIN_NAME] veUp Toca enter [DOMAIN_NAME] veDown Toca enter [DOMAIN_NAME] veL…" at bounding box center [386, 185] width 127 height 84
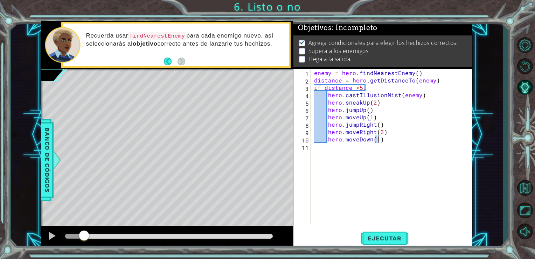
click at [384, 143] on div "enemy = hero . findNearestEnemy ( ) distance = hero . getDistanceTo ( enemy ) i…" at bounding box center [394, 153] width 162 height 169
type textarea "hero.moveDown(1)"
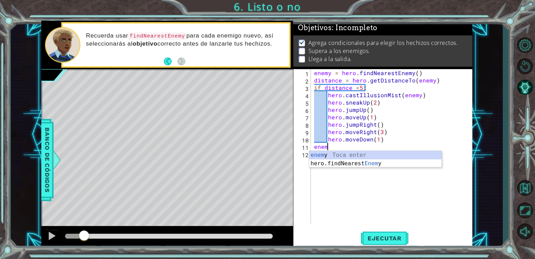
scroll to position [0, 0]
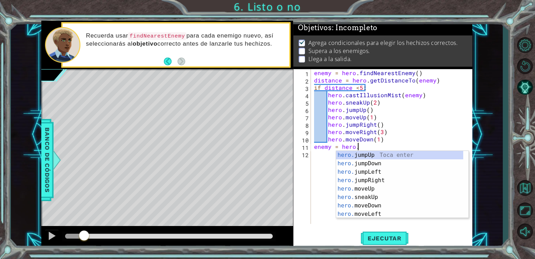
type textarea "enemy = hero.f"
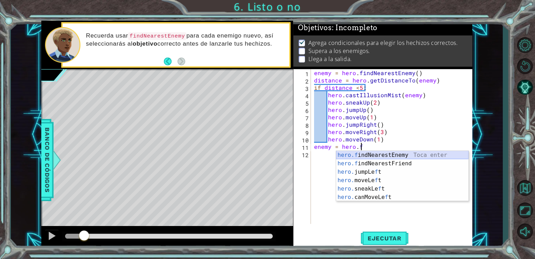
click at [386, 156] on div "hero.f indNearestEnemy Toca enter hero.f indNearestFriend Toca enter hero. jump…" at bounding box center [402, 184] width 132 height 67
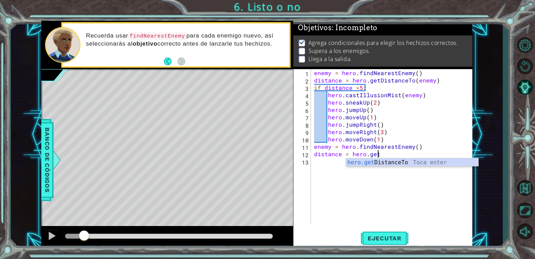
scroll to position [0, 4]
click at [397, 163] on div "hero.get DistanceTo Toca enter" at bounding box center [412, 170] width 132 height 25
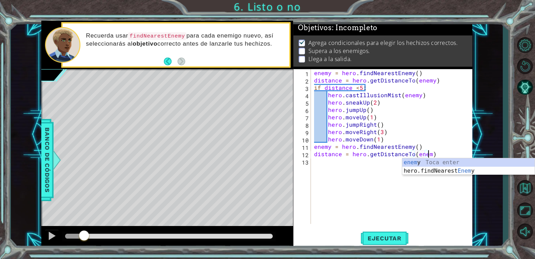
scroll to position [0, 7]
type textarea "distance = hero.getDistanceTo(enemy)"
click at [413, 164] on div "enemy Toca enter hero.findNearest Enemy Toca enter" at bounding box center [469, 175] width 132 height 34
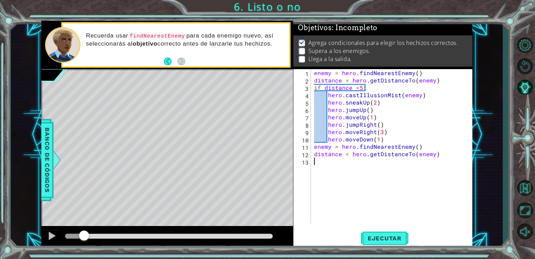
click at [411, 161] on div "enemy = hero . findNearestEnemy ( ) distance = hero . getDistanceTo ( enemy ) i…" at bounding box center [394, 153] width 162 height 169
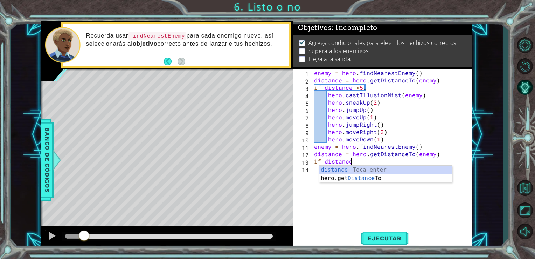
scroll to position [0, 2]
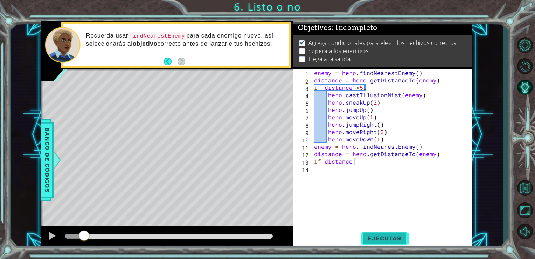
click at [385, 241] on span "Ejecutar" at bounding box center [385, 237] width 48 height 7
type textarea "if distance <5:"
click at [390, 235] on span "Ejecutar" at bounding box center [385, 237] width 48 height 7
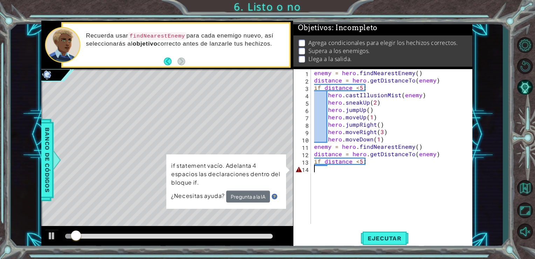
click at [339, 167] on div "enemy = hero . findNearestEnemy ( ) distance = hero . getDistanceTo ( enemy ) i…" at bounding box center [394, 153] width 162 height 169
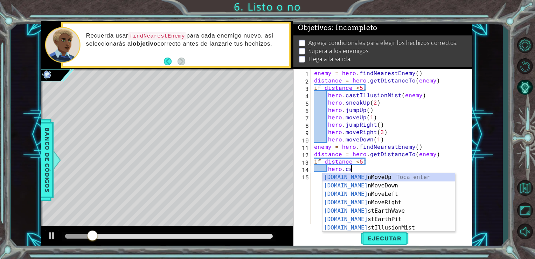
scroll to position [0, 2]
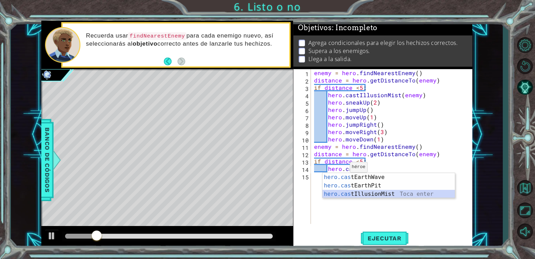
click at [376, 193] on div "hero.cas tEarthWave Toca enter hero.cas tEarthPit Toca enter hero.cas tIllusion…" at bounding box center [389, 194] width 132 height 42
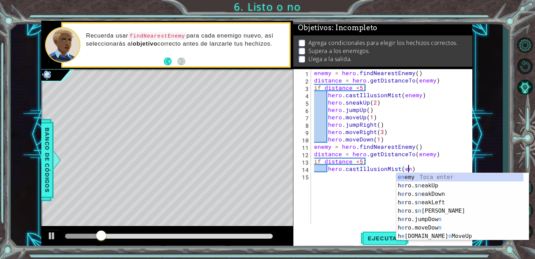
scroll to position [0, 6]
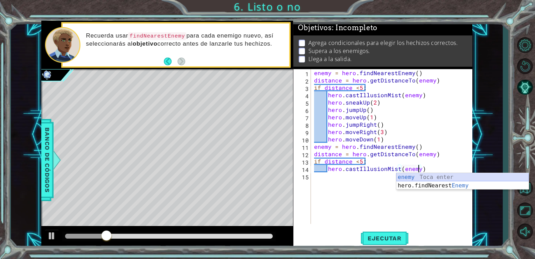
click at [412, 174] on div "enemy Toca enter hero.findNearest Enemy Toca enter" at bounding box center [463, 190] width 132 height 34
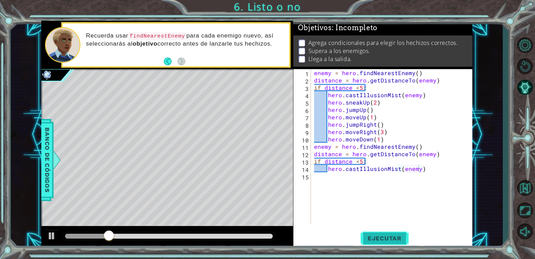
click at [391, 235] on span "Ejecutar" at bounding box center [385, 237] width 48 height 7
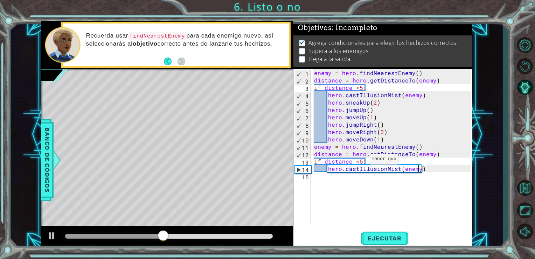
click at [361, 160] on div "enemy = hero . findNearestEnemy ( ) distance = hero . getDistanceTo ( enemy ) i…" at bounding box center [394, 153] width 162 height 169
click at [391, 239] on span "Ejecutar" at bounding box center [385, 237] width 48 height 7
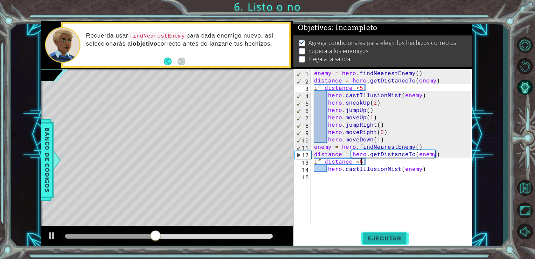
type textarea "if distance <5:"
click at [384, 234] on button "Ejecutar" at bounding box center [385, 238] width 48 height 18
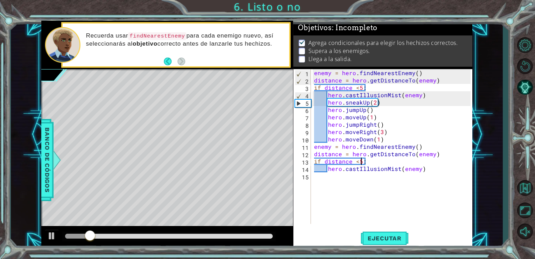
click at [165, 235] on div at bounding box center [169, 235] width 208 height 5
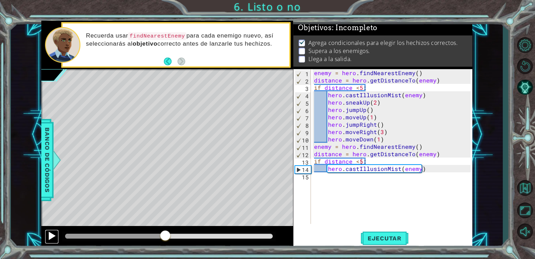
click at [48, 236] on div at bounding box center [51, 235] width 9 height 9
click at [458, 173] on div "enemy = hero . findNearestEnemy ( ) distance = hero . getDistanceTo ( enemy ) i…" at bounding box center [394, 153] width 162 height 169
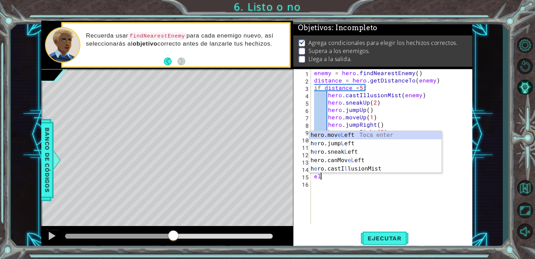
scroll to position [0, 0]
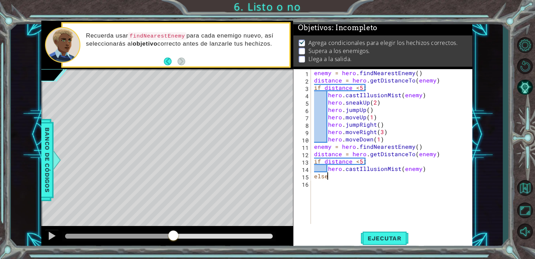
type textarea "else:"
click at [389, 241] on button "Ejecutar" at bounding box center [385, 238] width 48 height 18
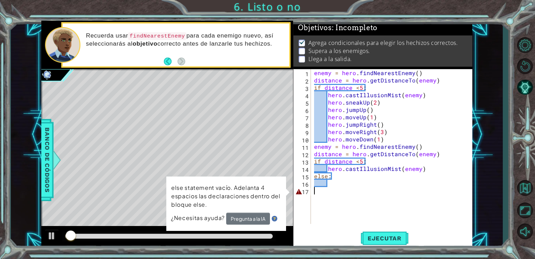
click at [363, 189] on div "enemy = hero . findNearestEnemy ( ) distance = hero . getDistanceTo ( enemy ) i…" at bounding box center [394, 153] width 162 height 169
click at [358, 186] on div "enemy = hero . findNearestEnemy ( ) distance = hero . getDistanceTo ( enemy ) i…" at bounding box center [394, 153] width 162 height 169
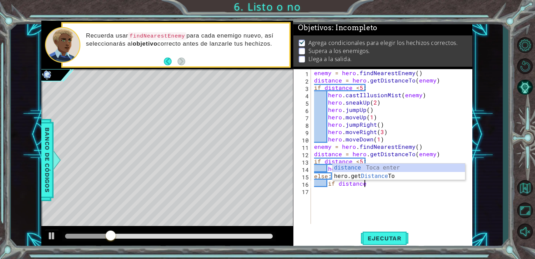
scroll to position [0, 3]
click at [356, 169] on div "distance Toca enter hero.get Distance To Toca enter" at bounding box center [399, 180] width 132 height 34
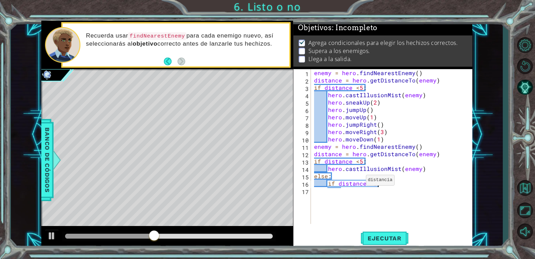
scroll to position [0, 4]
type textarea "if distance <3:"
click at [398, 242] on button "Ejecutar" at bounding box center [385, 238] width 48 height 18
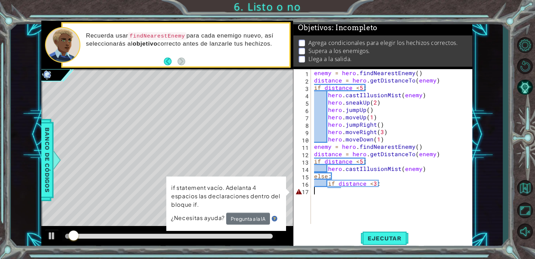
click at [320, 191] on div "enemy = hero . findNearestEnemy ( ) distance = hero . getDistanceTo ( enemy ) i…" at bounding box center [394, 153] width 162 height 169
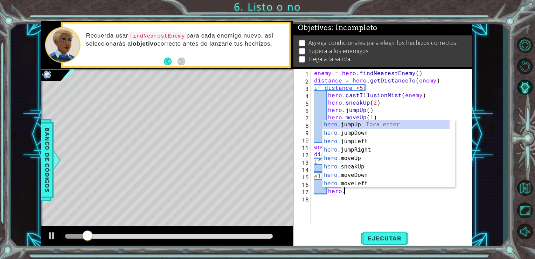
scroll to position [0, 2]
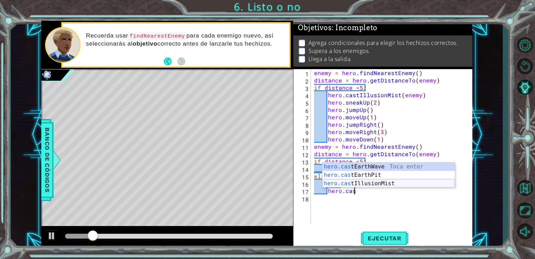
click at [356, 180] on div "hero.cas tEarthWave Toca enter hero.cas tEarthPit Toca enter hero.cas tIllusion…" at bounding box center [389, 183] width 132 height 42
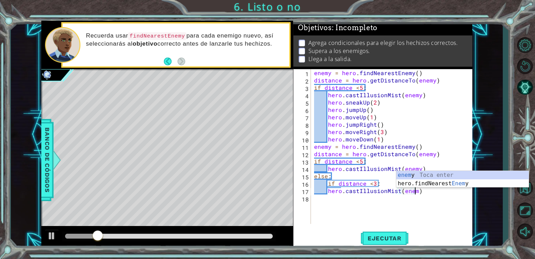
scroll to position [0, 6]
click at [409, 174] on div "enemy Toca enter hero.findNearest Enemy Toca enter" at bounding box center [463, 188] width 132 height 34
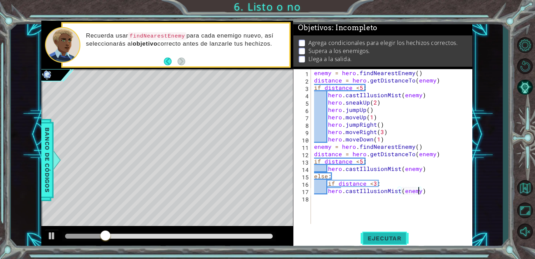
click at [394, 235] on span "Ejecutar" at bounding box center [385, 237] width 48 height 7
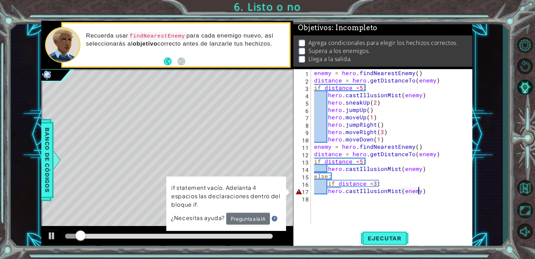
click at [325, 186] on div "enemy = hero . findNearestEnemy ( ) distance = hero . getDistanceTo ( enemy ) i…" at bounding box center [394, 153] width 162 height 169
click at [328, 184] on div "enemy = hero . findNearestEnemy ( ) distance = hero . getDistanceTo ( enemy ) i…" at bounding box center [394, 153] width 162 height 169
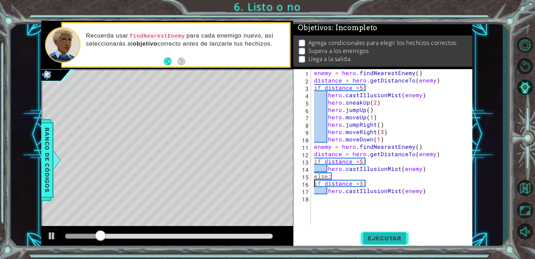
click at [375, 239] on span "Ejecutar" at bounding box center [385, 237] width 48 height 7
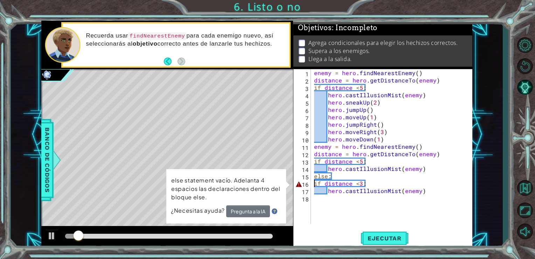
click at [361, 178] on div "enemy = hero . findNearestEnemy ( ) distance = hero . getDistanceTo ( enemy ) i…" at bounding box center [394, 153] width 162 height 169
type textarea "else:"
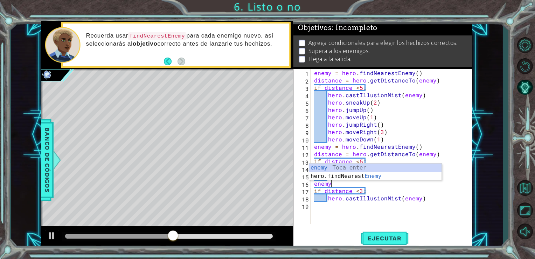
scroll to position [0, 0]
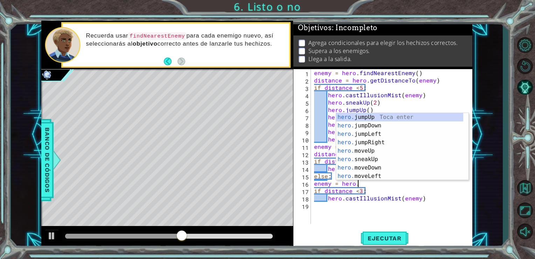
type textarea "enemy = hero.f"
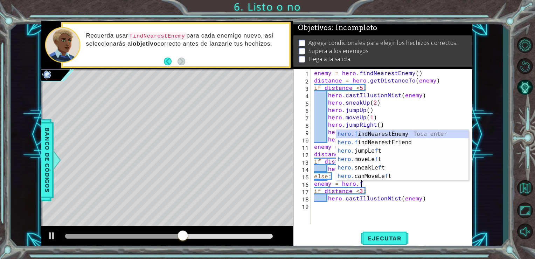
scroll to position [0, 2]
click at [380, 136] on div "hero.f indNearestEnemy Toca enter hero.f indNearestFriend Toca enter hero. jump…" at bounding box center [402, 163] width 132 height 67
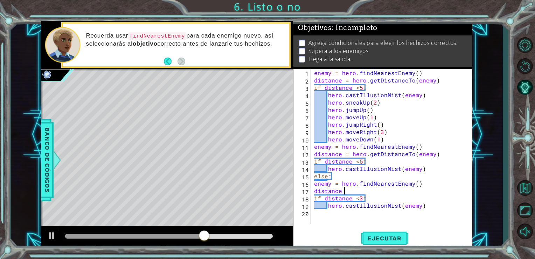
scroll to position [0, 1]
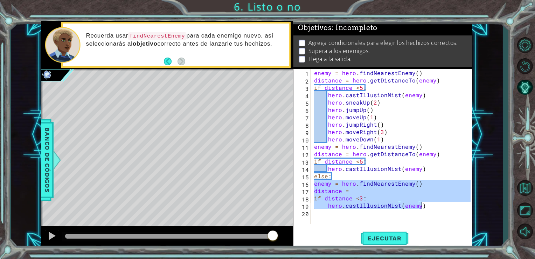
drag, startPoint x: 315, startPoint y: 184, endPoint x: 426, endPoint y: 205, distance: 113.4
click at [426, 205] on div "enemy = hero . findNearestEnemy ( ) distance = hero . getDistanceTo ( enemy ) i…" at bounding box center [394, 153] width 162 height 169
type textarea "if distance <3: hero.castIllusionMist(enemy)"
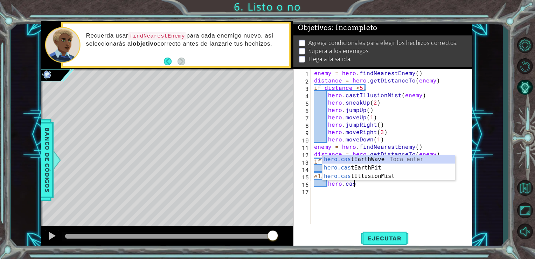
scroll to position [0, 2]
click at [420, 177] on div "hero.cast [PERSON_NAME] enter hero.cast EarthPit Toca enter hero.cast IllusionM…" at bounding box center [389, 176] width 132 height 42
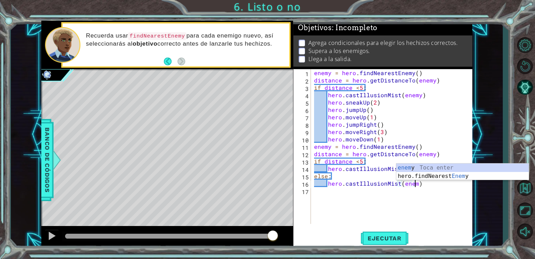
scroll to position [0, 6]
click at [421, 166] on div "enemy Toca enter hero.findNearest Enemy Toca enter" at bounding box center [463, 180] width 132 height 34
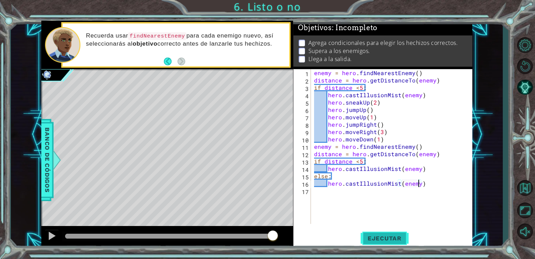
type textarea "hero.castIllusionMist(enemy)"
click at [395, 238] on span "Ejecutar" at bounding box center [385, 237] width 48 height 7
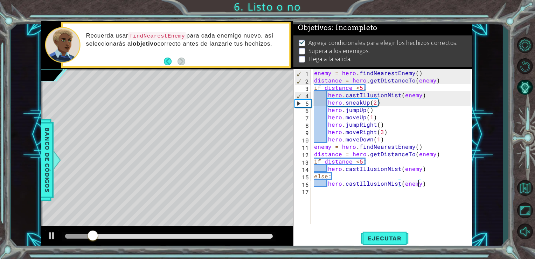
click at [139, 236] on div at bounding box center [169, 235] width 208 height 5
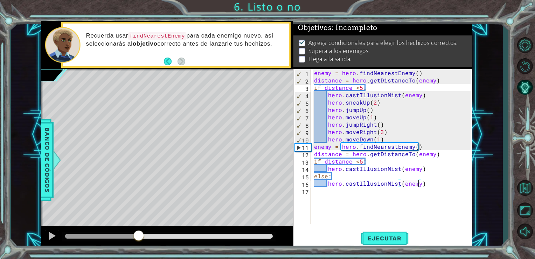
click at [123, 236] on div at bounding box center [102, 235] width 74 height 5
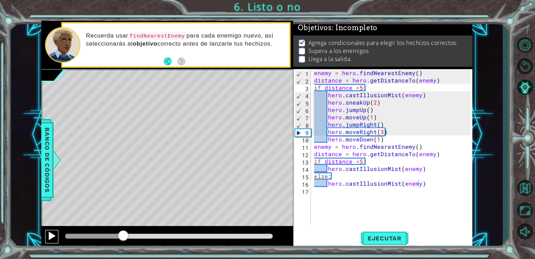
click at [52, 234] on div at bounding box center [51, 235] width 9 height 9
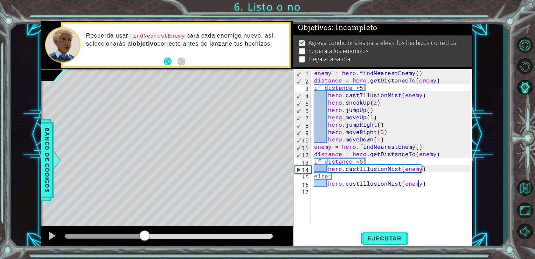
click at [144, 237] on div at bounding box center [105, 235] width 80 height 5
click at [127, 233] on div at bounding box center [105, 235] width 80 height 5
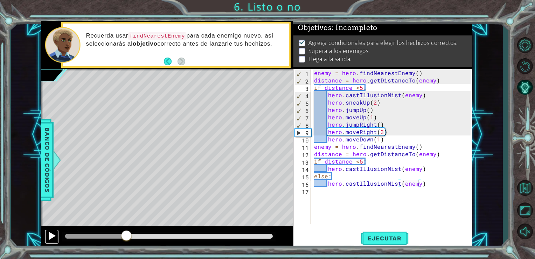
click at [51, 233] on div at bounding box center [51, 235] width 9 height 9
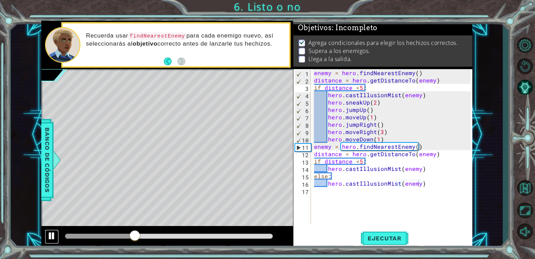
click at [51, 234] on div at bounding box center [51, 235] width 9 height 9
drag, startPoint x: 327, startPoint y: 167, endPoint x: 423, endPoint y: 169, distance: 96.0
click at [423, 169] on div "enemy = hero . findNearestEnemy ( ) distance = hero . getDistanceTo ( enemy ) i…" at bounding box center [394, 153] width 162 height 169
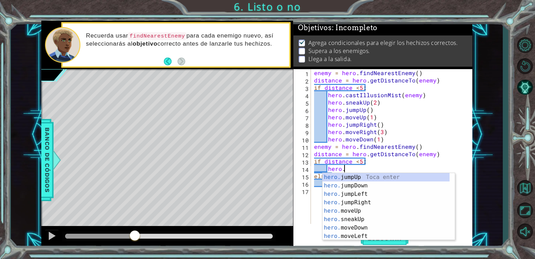
scroll to position [0, 1]
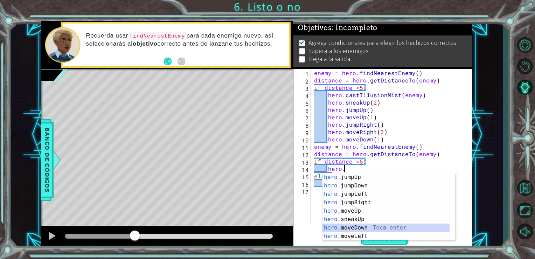
click at [361, 227] on div "hero. jumpUp Toca enter hero. jumpDown Toca enter hero. jumpLeft Toca enter her…" at bounding box center [386, 215] width 127 height 84
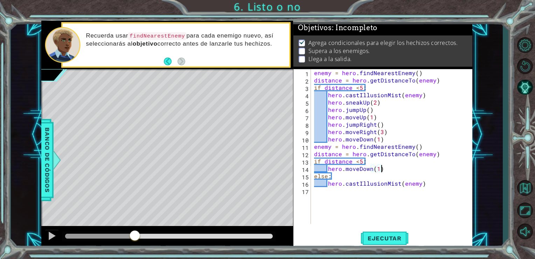
click at [387, 167] on div "enemy = hero . findNearestEnemy ( ) distance = hero . getDistanceTo ( enemy ) i…" at bounding box center [394, 153] width 162 height 169
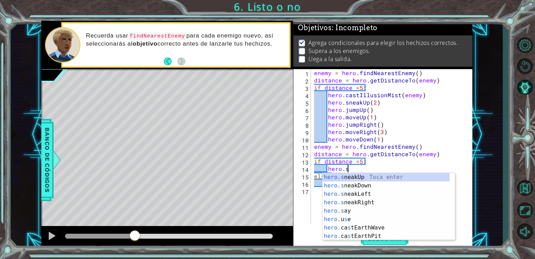
scroll to position [0, 2]
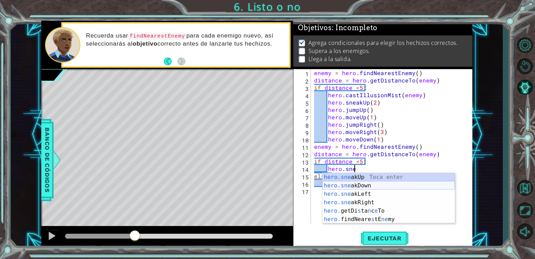
click at [398, 184] on div "hero.sne akUp Toca enter hero.sne akDown Toca enter hero.sne akLeft Toca enter …" at bounding box center [389, 206] width 132 height 67
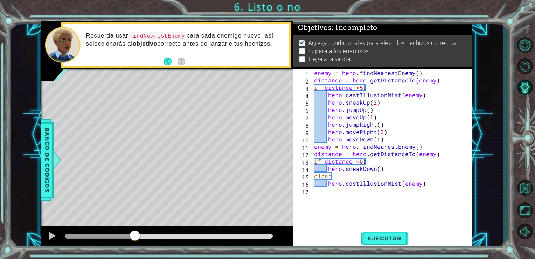
scroll to position [0, 4]
click at [389, 239] on span "Ejecutar" at bounding box center [385, 237] width 48 height 7
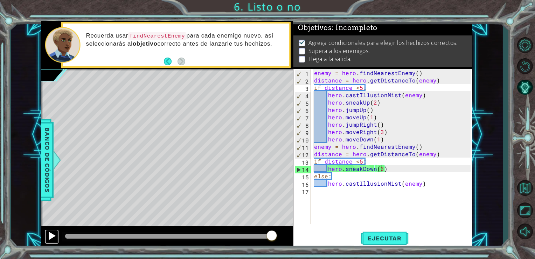
click at [52, 232] on div at bounding box center [51, 235] width 9 height 9
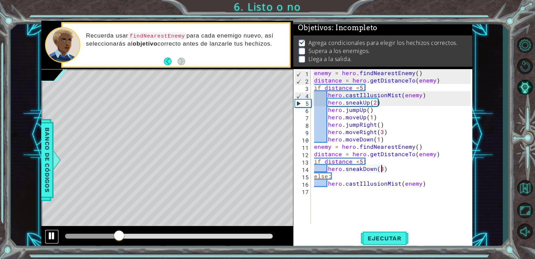
click at [50, 236] on div at bounding box center [51, 235] width 9 height 9
click at [387, 167] on div "enemy = hero . findNearestEnemy ( ) distance = hero . getDistanceTo ( enemy ) i…" at bounding box center [394, 153] width 162 height 169
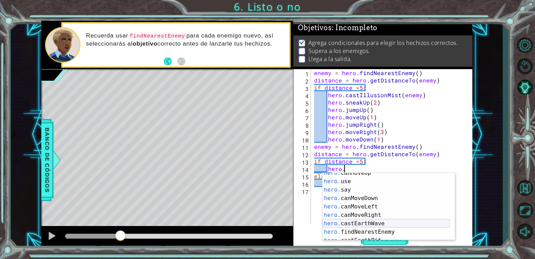
scroll to position [126, 0]
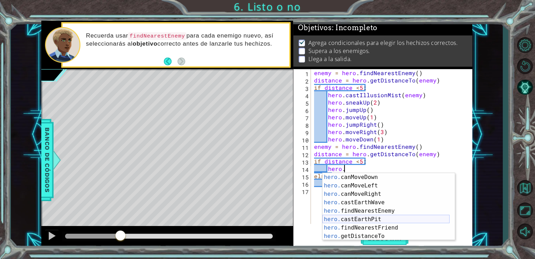
click at [377, 219] on div "hero. canMoveDown Toca enter hero. canMoveLeft Toca enter hero. canMoveRight To…" at bounding box center [386, 215] width 127 height 84
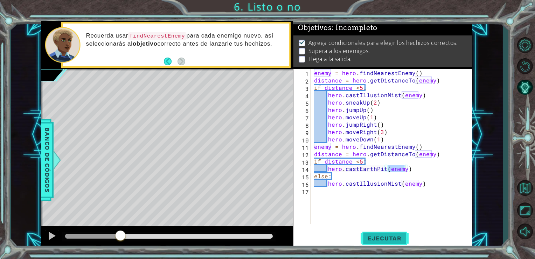
click at [388, 239] on span "Ejecutar" at bounding box center [385, 237] width 48 height 7
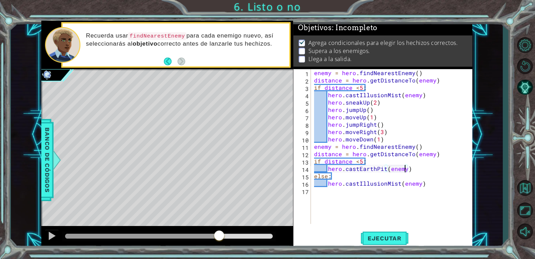
click at [219, 235] on div at bounding box center [169, 235] width 208 height 5
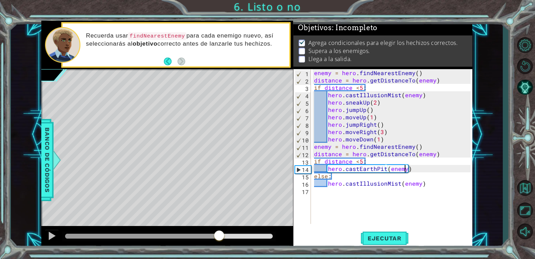
click at [203, 233] on div at bounding box center [169, 236] width 214 height 10
click at [53, 236] on div at bounding box center [51, 235] width 9 height 9
drag, startPoint x: 207, startPoint y: 235, endPoint x: 201, endPoint y: 234, distance: 6.0
click at [207, 235] on div at bounding box center [136, 235] width 142 height 5
click at [190, 232] on div at bounding box center [169, 236] width 214 height 10
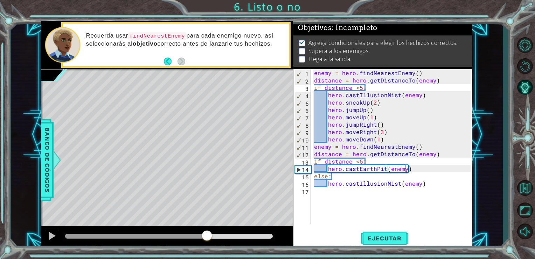
click at [186, 235] on div at bounding box center [136, 235] width 142 height 5
click at [49, 233] on div at bounding box center [51, 235] width 9 height 9
click at [370, 237] on span "Ejecutar" at bounding box center [385, 237] width 48 height 7
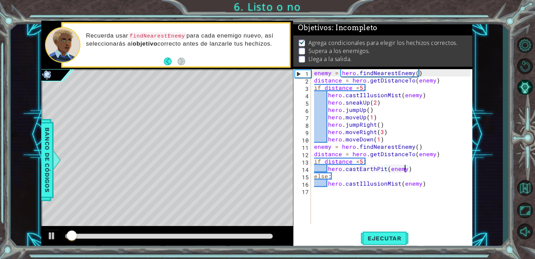
click at [169, 235] on div at bounding box center [169, 235] width 208 height 5
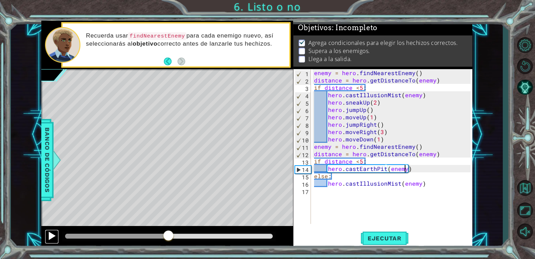
click at [54, 232] on div at bounding box center [51, 235] width 9 height 9
click at [135, 233] on div at bounding box center [120, 235] width 110 height 5
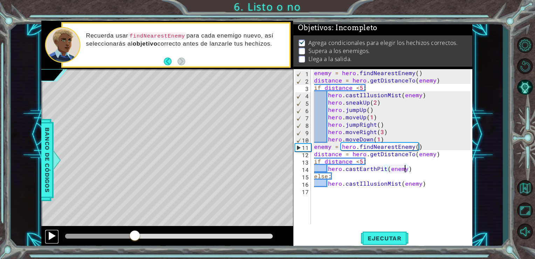
click at [50, 238] on div at bounding box center [51, 235] width 9 height 9
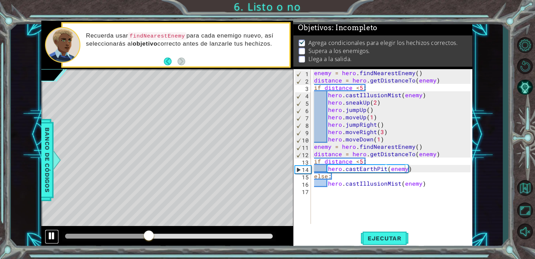
click at [56, 236] on button at bounding box center [52, 236] width 14 height 14
click at [425, 168] on div "enemy = hero . findNearestEnemy ( ) distance = hero . getDistanceTo ( enemy ) i…" at bounding box center [394, 153] width 162 height 169
click at [427, 185] on div "enemy = hero . findNearestEnemy ( ) distance = hero . getDistanceTo ( enemy ) i…" at bounding box center [394, 153] width 162 height 169
type textarea "hero.castIllusionMist(enemy)"
